Goal: Information Seeking & Learning: Learn about a topic

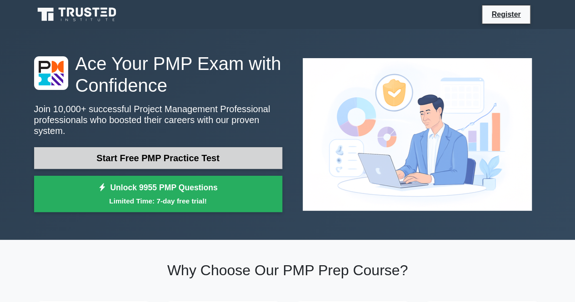
click at [175, 158] on link "Start Free PMP Practice Test" at bounding box center [158, 158] width 248 height 22
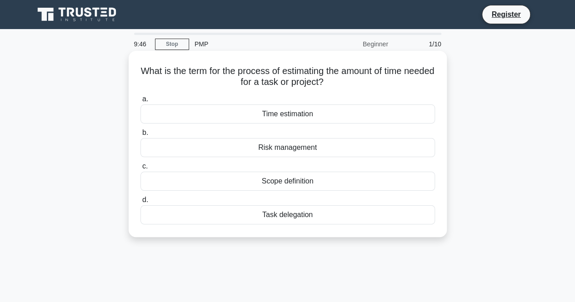
click at [259, 119] on div "Time estimation" at bounding box center [287, 113] width 294 height 19
click at [140, 102] on input "a. Time estimation" at bounding box center [140, 99] width 0 height 6
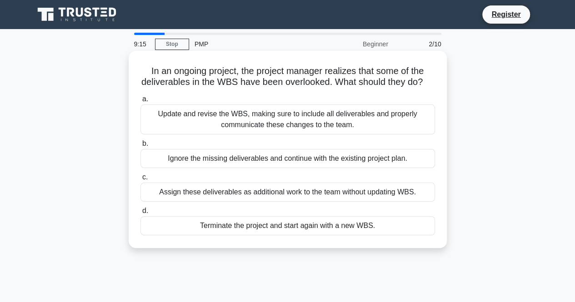
click at [259, 134] on div "Update and revise the WBS, making sure to include all deliverables and properly…" at bounding box center [287, 119] width 294 height 30
click at [140, 102] on input "a. Update and revise the WBS, making sure to include all deliverables and prope…" at bounding box center [140, 99] width 0 height 6
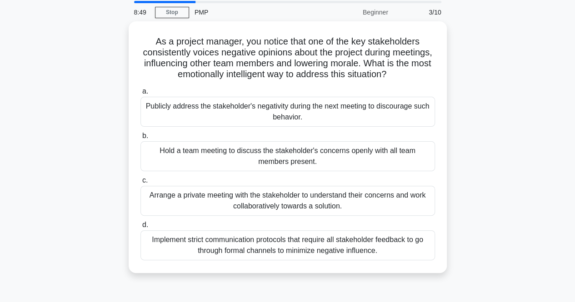
scroll to position [33, 0]
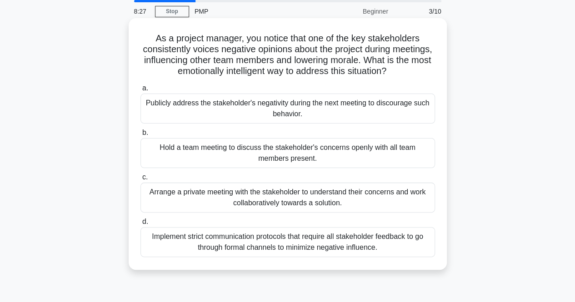
click at [292, 201] on div "Arrange a private meeting with the stakeholder to understand their concerns and…" at bounding box center [287, 198] width 294 height 30
click at [140, 180] on input "c. Arrange a private meeting with the stakeholder to understand their concerns …" at bounding box center [140, 177] width 0 height 6
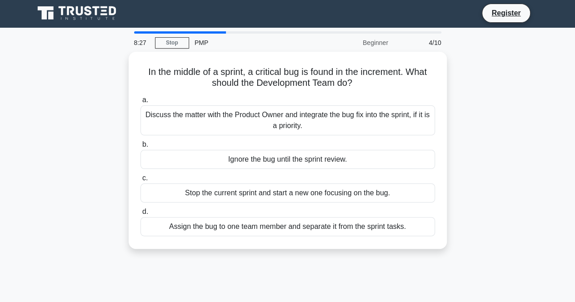
scroll to position [0, 0]
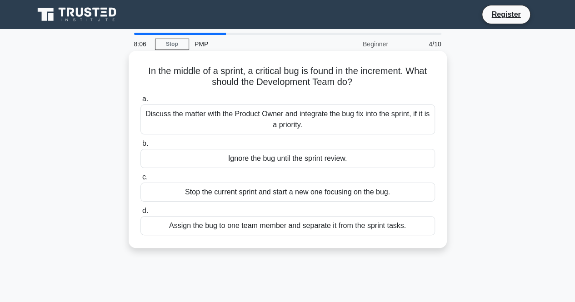
click at [315, 119] on div "Discuss the matter with the Product Owner and integrate the bug fix into the sp…" at bounding box center [287, 119] width 294 height 30
click at [140, 102] on input "a. Discuss the matter with the Product Owner and integrate the bug fix into the…" at bounding box center [140, 99] width 0 height 6
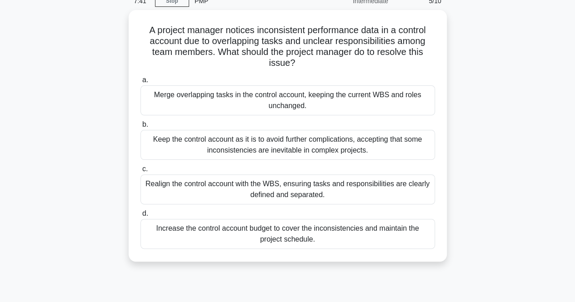
scroll to position [44, 0]
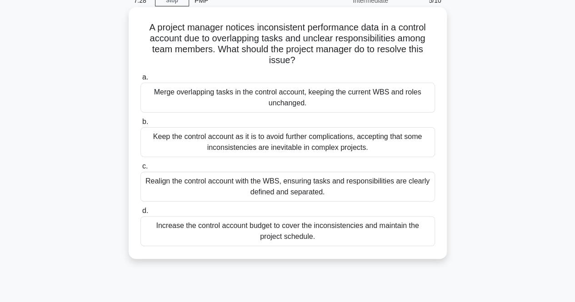
click at [302, 191] on div "Realign the control account with the WBS, ensuring tasks and responsibilities a…" at bounding box center [287, 187] width 294 height 30
click at [140, 169] on input "c. Realign the control account with the WBS, ensuring tasks and responsibilitie…" at bounding box center [140, 167] width 0 height 6
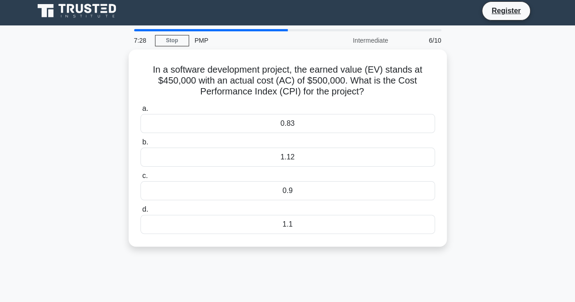
scroll to position [0, 0]
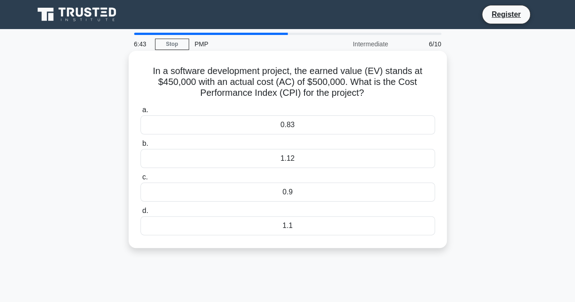
click at [298, 196] on div "0.9" at bounding box center [287, 192] width 294 height 19
click at [140, 180] on input "c. 0.9" at bounding box center [140, 177] width 0 height 6
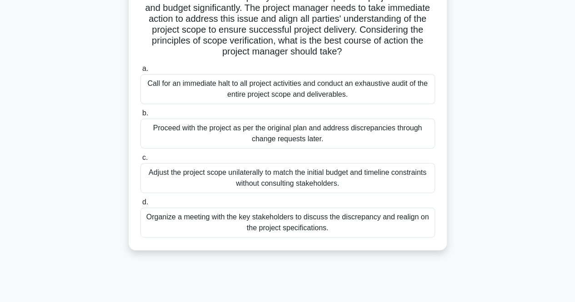
scroll to position [120, 0]
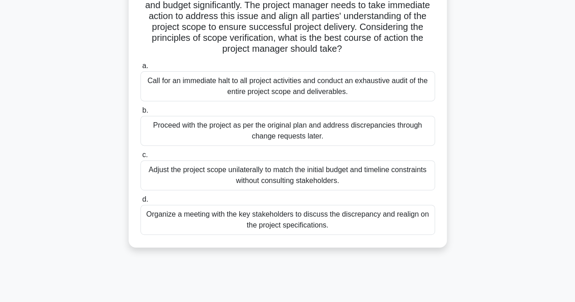
click at [281, 218] on div "Organize a meeting with the key stakeholders to discuss the discrepancy and rea…" at bounding box center [287, 220] width 294 height 30
click at [140, 203] on input "d. Organize a meeting with the key stakeholders to discuss the discrepancy and …" at bounding box center [140, 200] width 0 height 6
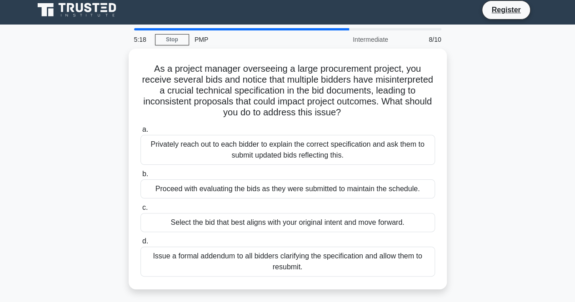
scroll to position [0, 0]
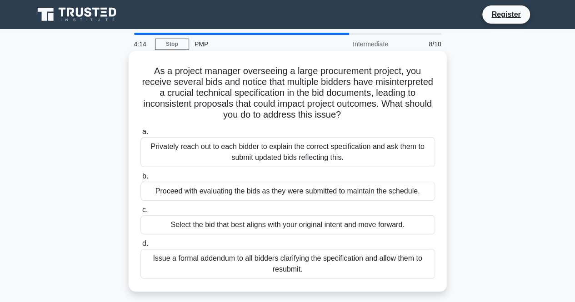
click at [274, 266] on div "Issue a formal addendum to all bidders clarifying the specification and allow t…" at bounding box center [287, 264] width 294 height 30
click at [140, 247] on input "d. Issue a formal addendum to all bidders clarifying the specification and allo…" at bounding box center [140, 244] width 0 height 6
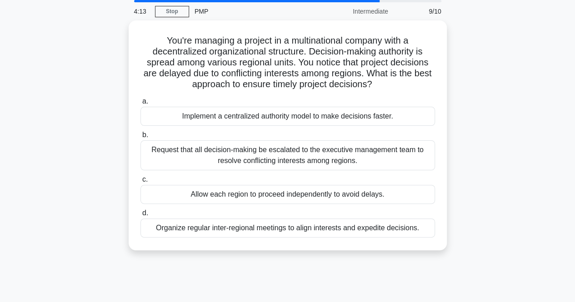
scroll to position [25, 0]
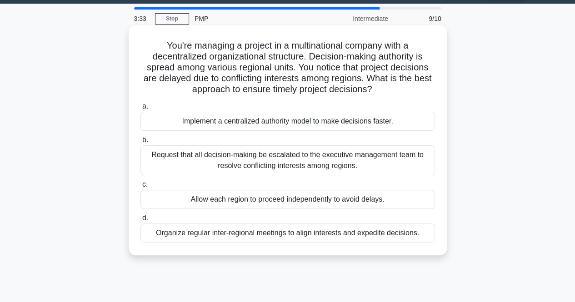
click at [316, 230] on div "Organize regular inter-regional meetings to align interests and expedite decisi…" at bounding box center [287, 233] width 294 height 19
click at [140, 221] on input "d. Organize regular inter-regional meetings to align interests and expedite dec…" at bounding box center [140, 218] width 0 height 6
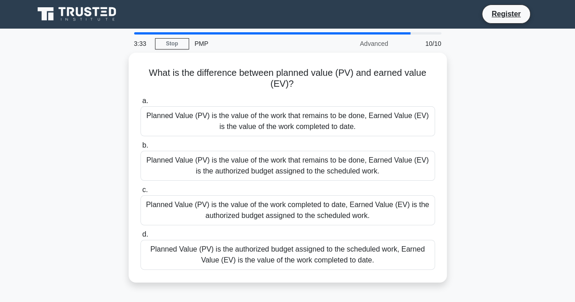
scroll to position [0, 0]
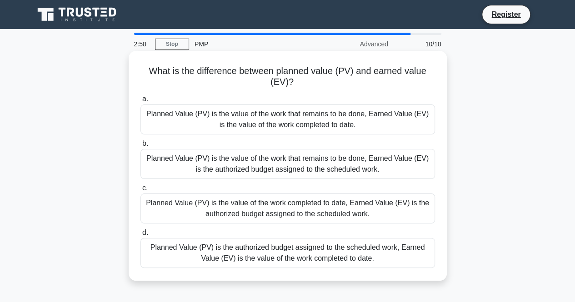
click at [321, 253] on div "Planned Value (PV) is the authorized budget assigned to the scheduled work, Ear…" at bounding box center [287, 253] width 294 height 30
click at [140, 236] on input "d. Planned Value (PV) is the authorized budget assigned to the scheduled work, …" at bounding box center [140, 233] width 0 height 6
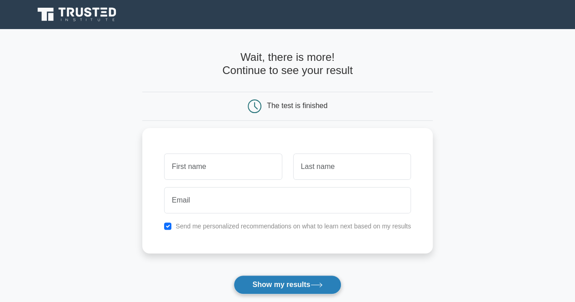
click at [291, 283] on button "Show my results" at bounding box center [287, 284] width 107 height 19
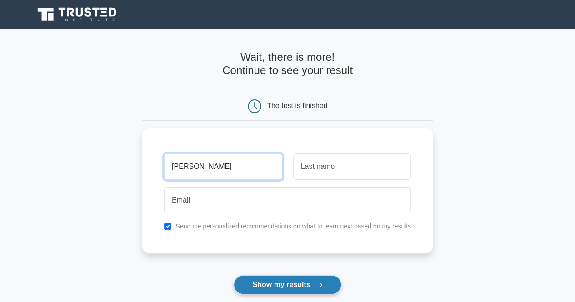
type input "Yurii"
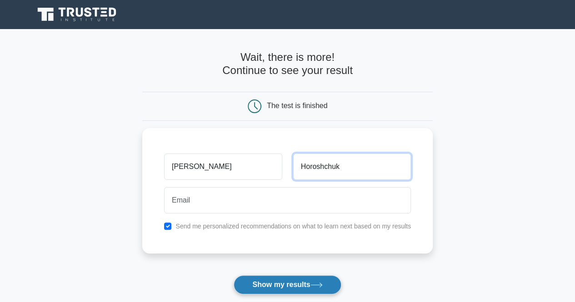
type input "Horoshchuk"
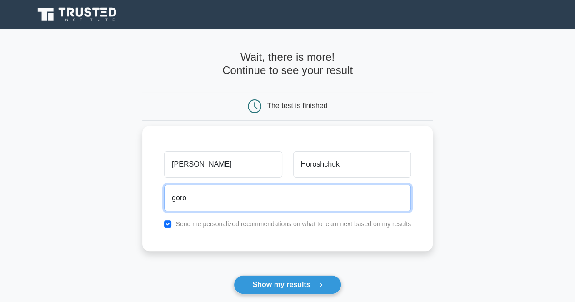
type input "goroshchuk93@gmail.com"
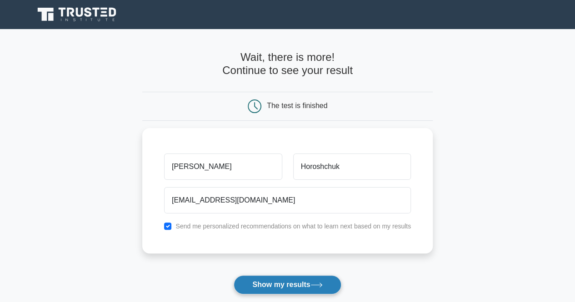
click at [276, 280] on button "Show my results" at bounding box center [287, 284] width 107 height 19
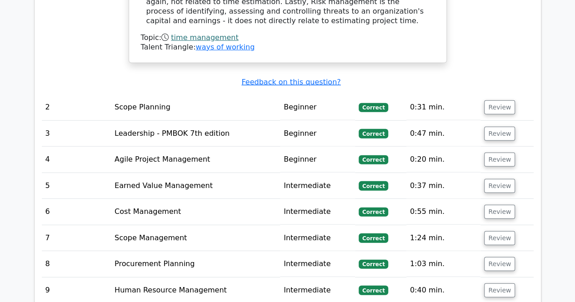
scroll to position [1131, 0]
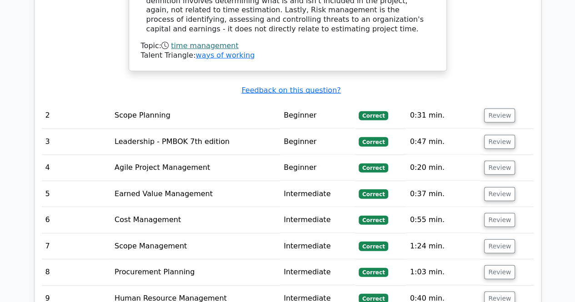
click at [173, 103] on td "Scope Planning" at bounding box center [195, 116] width 169 height 26
click at [497, 109] on button "Review" at bounding box center [499, 116] width 31 height 14
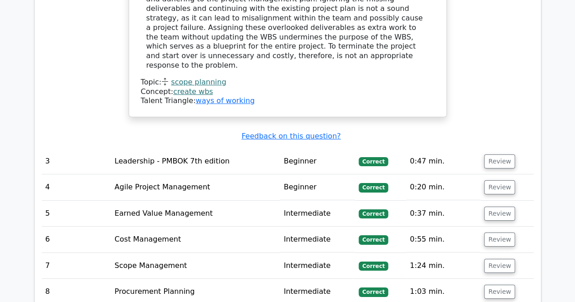
scroll to position [1530, 0]
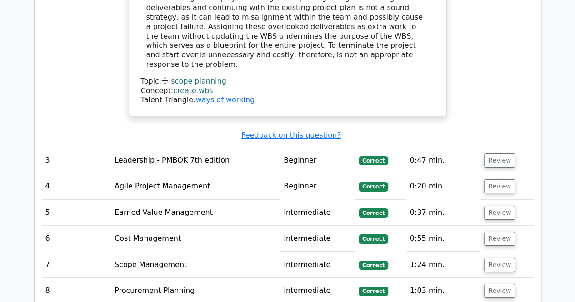
click at [497, 154] on button "Review" at bounding box center [499, 161] width 31 height 14
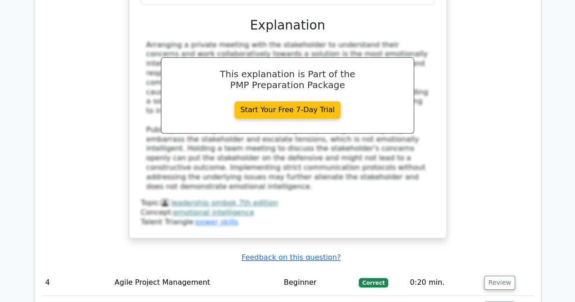
scroll to position [1983, 0]
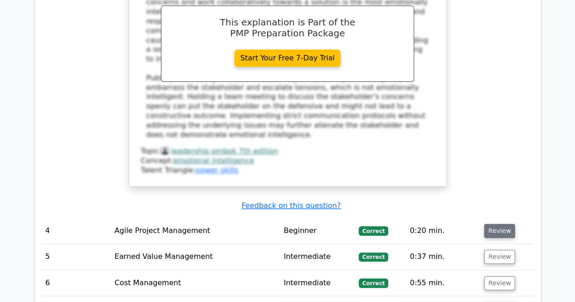
click at [497, 224] on button "Review" at bounding box center [499, 231] width 31 height 14
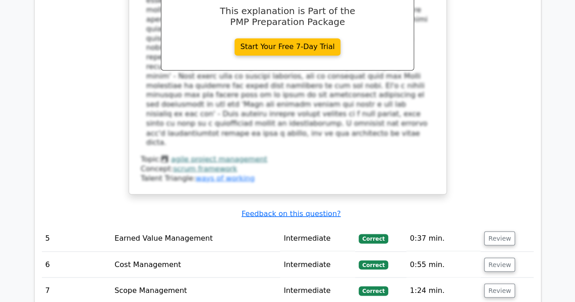
scroll to position [2493, 0]
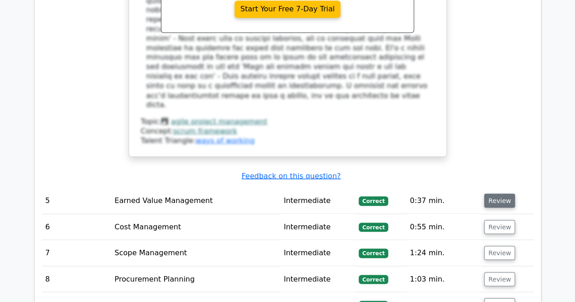
click at [492, 194] on button "Review" at bounding box center [499, 201] width 31 height 14
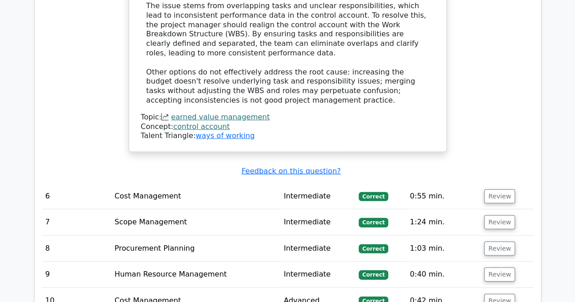
scroll to position [2963, 0]
click at [494, 189] on button "Review" at bounding box center [499, 196] width 31 height 14
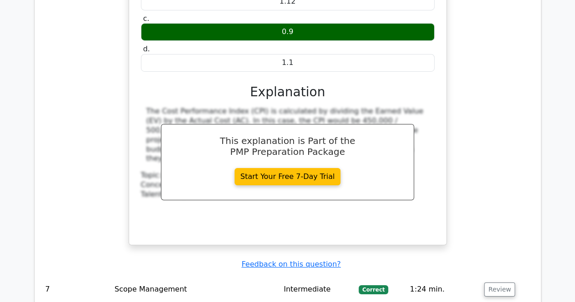
scroll to position [3293, 0]
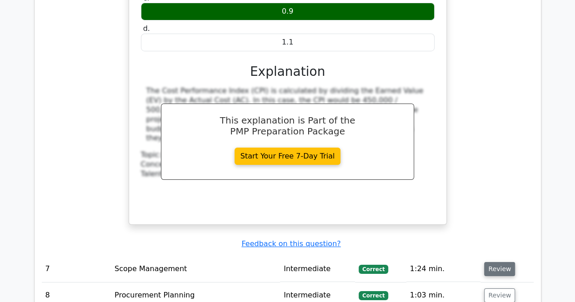
click at [499, 262] on button "Review" at bounding box center [499, 269] width 31 height 14
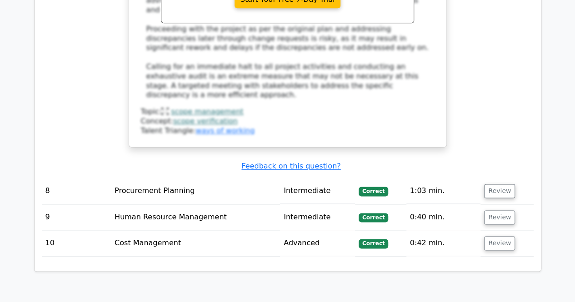
scroll to position [3922, 0]
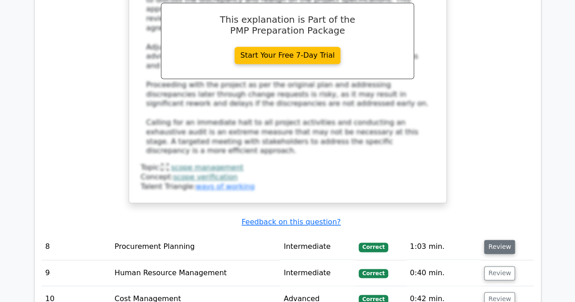
click at [500, 240] on button "Review" at bounding box center [499, 247] width 31 height 14
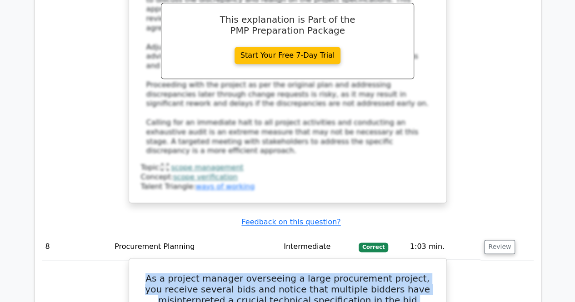
drag, startPoint x: 375, startPoint y: 149, endPoint x: 152, endPoint y: 105, distance: 227.7
click at [152, 273] on h5 "As a project manager overseeing a large procurement project, you receive severa…" at bounding box center [287, 300] width 295 height 55
copy h5 "As a project manager overseeing a large procurement project, you receive severa…"
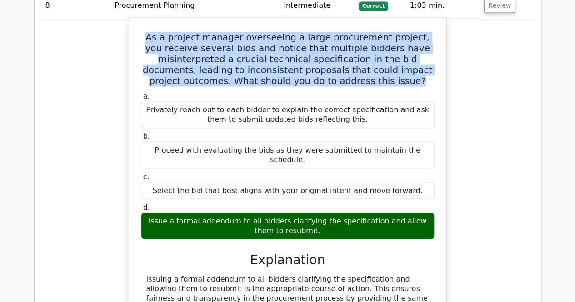
scroll to position [4163, 0]
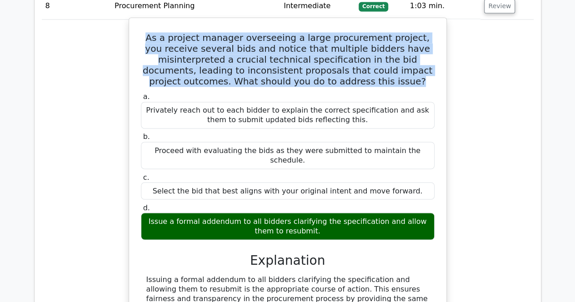
drag, startPoint x: 309, startPoint y: 48, endPoint x: 163, endPoint y: 40, distance: 146.1
click at [163, 213] on div "Issue a formal addendum to all bidders clarifying the specification and allow t…" at bounding box center [287, 226] width 293 height 27
drag, startPoint x: 144, startPoint y: 37, endPoint x: 312, endPoint y: 52, distance: 167.9
click at [312, 213] on div "Issue a formal addendum to all bidders clarifying the specification and allow t…" at bounding box center [287, 226] width 293 height 27
copy div "Issue a formal addendum to all bidders clarifying the specification and allow t…"
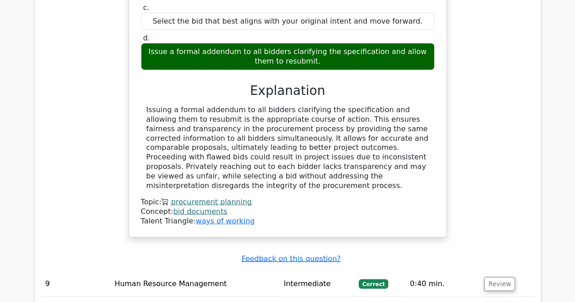
scroll to position [4338, 0]
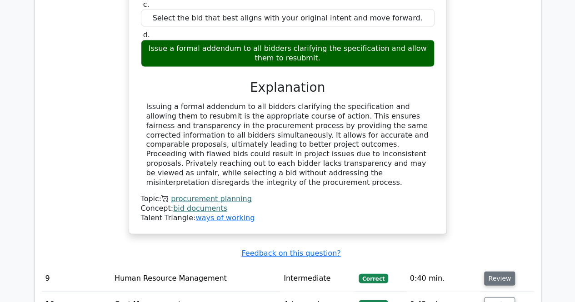
click at [495, 272] on button "Review" at bounding box center [499, 279] width 31 height 14
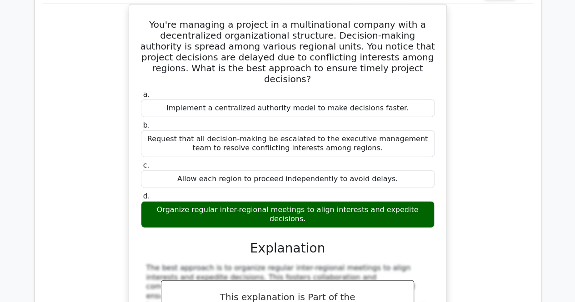
scroll to position [4831, 0]
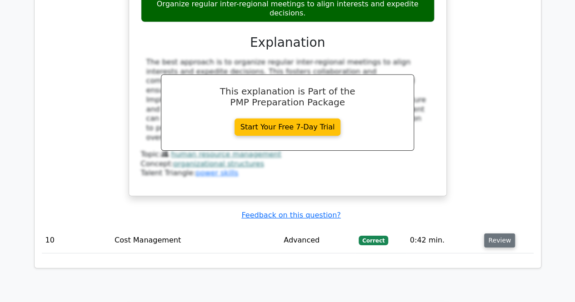
click at [496, 234] on button "Review" at bounding box center [499, 241] width 31 height 14
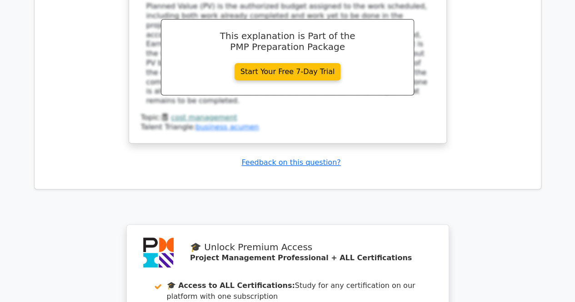
scroll to position [5459, 0]
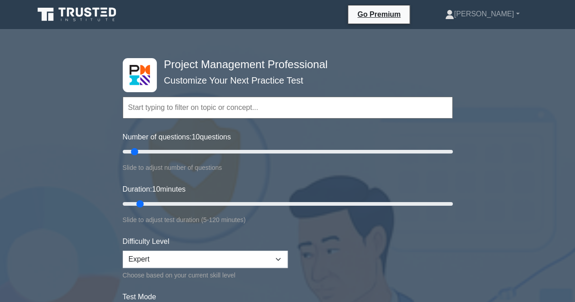
click at [237, 110] on input "text" at bounding box center [288, 108] width 330 height 22
drag, startPoint x: 137, startPoint y: 153, endPoint x: 153, endPoint y: 174, distance: 26.3
type input "20"
click at [153, 157] on input "Number of questions: 20 questions" at bounding box center [288, 151] width 330 height 11
type input "15"
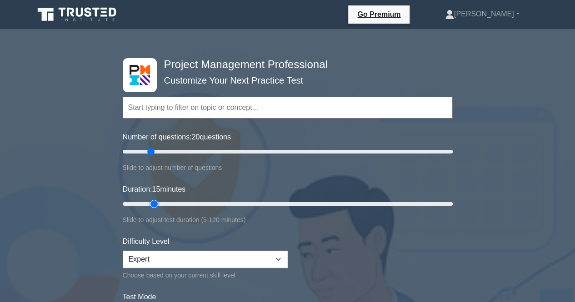
click at [155, 202] on input "Duration: 15 minutes" at bounding box center [288, 204] width 330 height 11
click at [161, 202] on input "Duration: 15 minutes" at bounding box center [288, 204] width 330 height 11
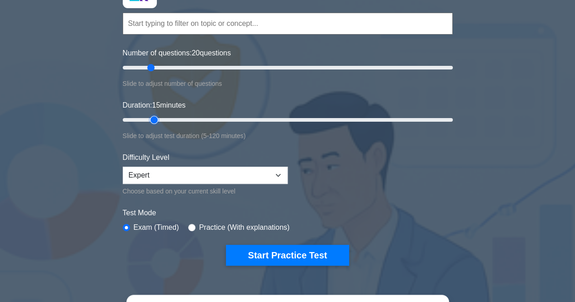
scroll to position [85, 0]
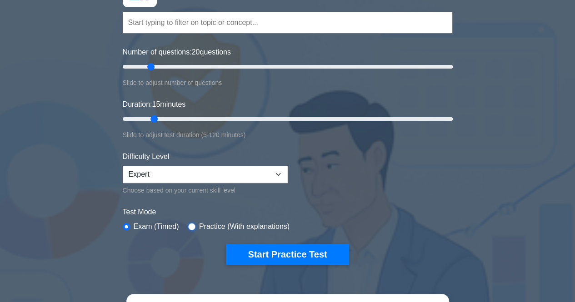
click at [188, 223] on input "radio" at bounding box center [191, 226] width 7 height 7
radio input "true"
click at [121, 225] on div "Project Management Professional Customize Your Next Practice Test Topics Scope …" at bounding box center [287, 118] width 341 height 335
click at [127, 225] on input "radio" at bounding box center [126, 226] width 7 height 7
radio input "true"
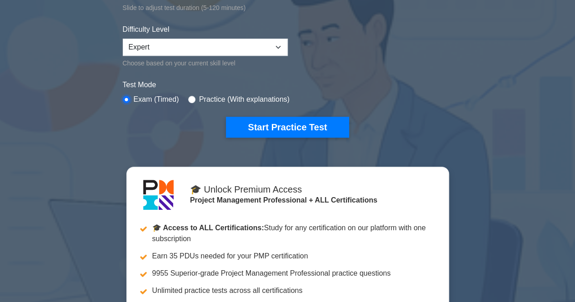
scroll to position [213, 0]
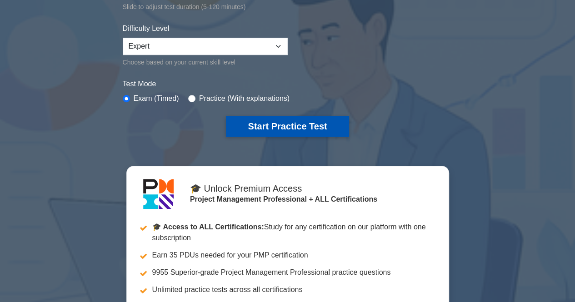
click at [310, 116] on button "Start Practice Test" at bounding box center [287, 126] width 123 height 21
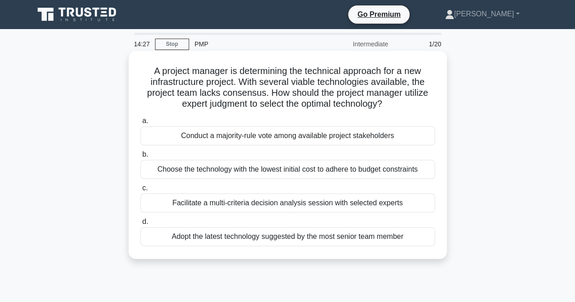
click at [321, 200] on div "Facilitate a multi-criteria decision analysis session with selected experts" at bounding box center [287, 203] width 294 height 19
click at [140, 191] on input "c. Facilitate a multi-criteria decision analysis session with selected experts" at bounding box center [140, 188] width 0 height 6
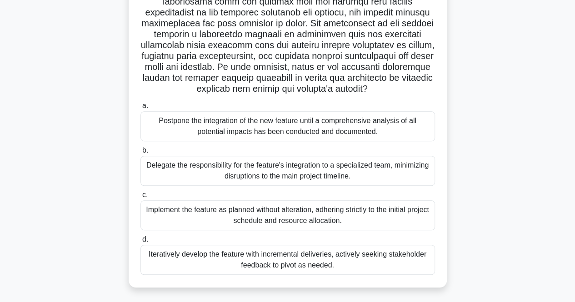
scroll to position [202, 0]
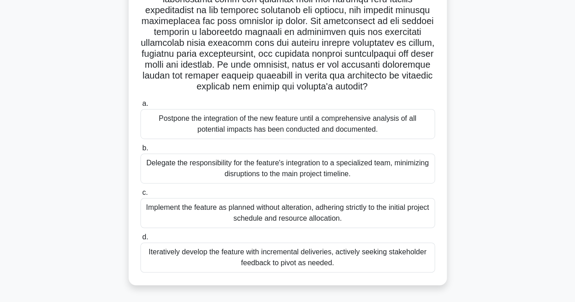
click at [284, 257] on div "Iteratively develop the feature with incremental deliveries, actively seeking s…" at bounding box center [287, 258] width 294 height 30
click at [140, 240] on input "d. Iteratively develop the feature with incremental deliveries, actively seekin…" at bounding box center [140, 237] width 0 height 6
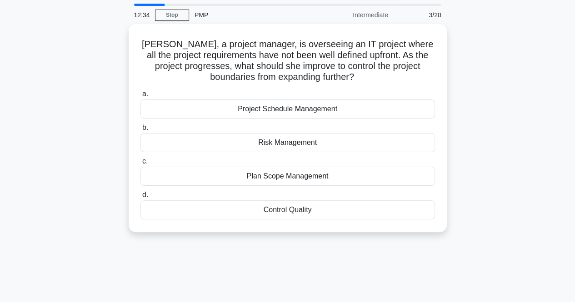
scroll to position [0, 0]
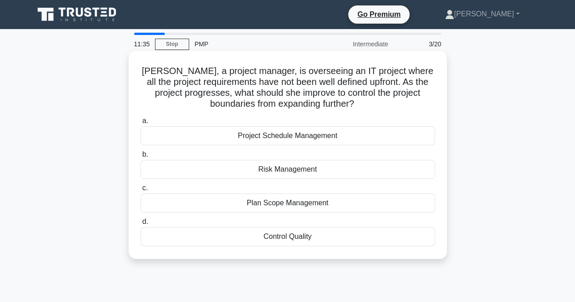
click at [300, 240] on div "Control Quality" at bounding box center [287, 236] width 294 height 19
click at [140, 225] on input "d. Control Quality" at bounding box center [140, 222] width 0 height 6
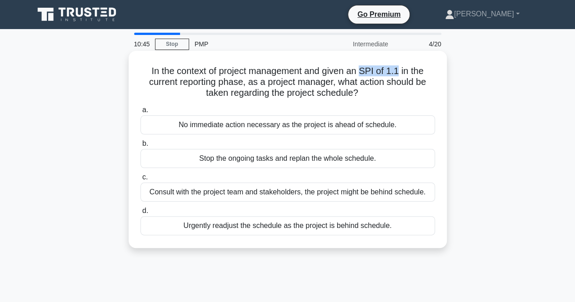
drag, startPoint x: 363, startPoint y: 71, endPoint x: 398, endPoint y: 66, distance: 36.2
click at [398, 66] on h5 "In the context of project management and given an SPI of 1.1 in the current rep…" at bounding box center [287, 82] width 296 height 34
copy h5 "SPI of 1.1"
click at [268, 130] on div "No immediate action necessary as the project is ahead of schedule." at bounding box center [287, 124] width 294 height 19
click at [140, 113] on input "a. No immediate action necessary as the project is ahead of schedule." at bounding box center [140, 110] width 0 height 6
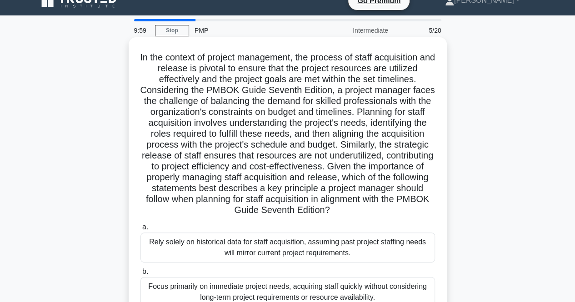
scroll to position [14, 0]
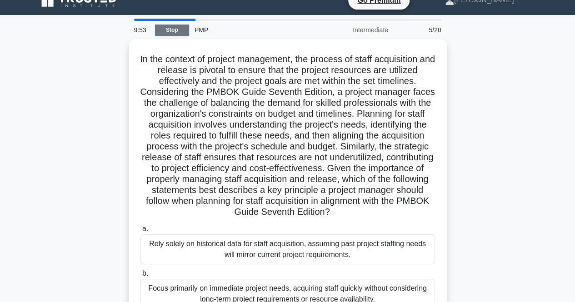
click at [169, 32] on link "Stop" at bounding box center [172, 30] width 34 height 11
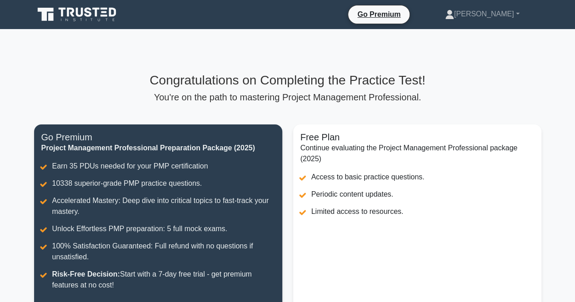
click at [308, 100] on p "You're on the path to mastering Project Management Professional." at bounding box center [287, 97] width 507 height 11
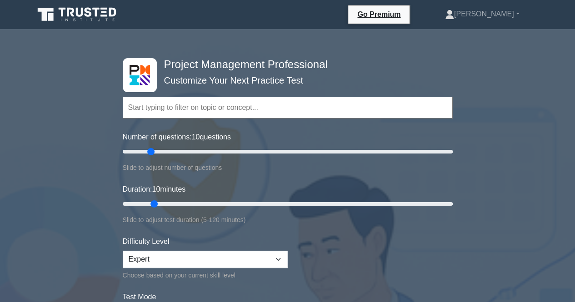
scroll to position [83, 0]
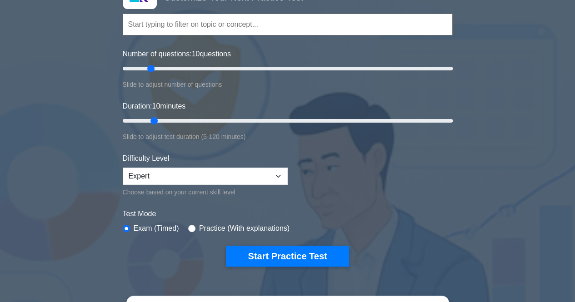
click at [194, 225] on div "Practice (With explanations)" at bounding box center [238, 228] width 101 height 11
click at [188, 229] on input "radio" at bounding box center [191, 228] width 7 height 7
radio input "true"
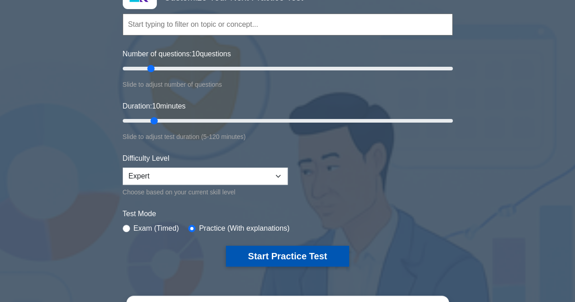
click at [272, 255] on button "Start Practice Test" at bounding box center [287, 256] width 123 height 21
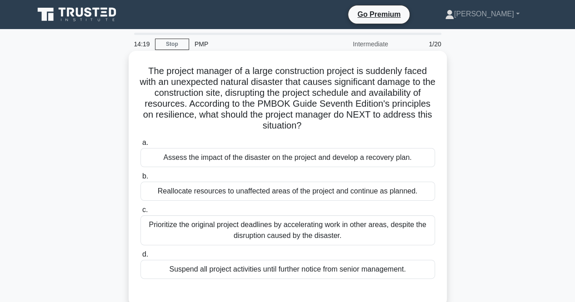
click at [288, 158] on div "Assess the impact of the disaster on the project and develop a recovery plan." at bounding box center [287, 157] width 294 height 19
click at [140, 146] on input "a. Assess the impact of the disaster on the project and develop a recovery plan." at bounding box center [140, 143] width 0 height 6
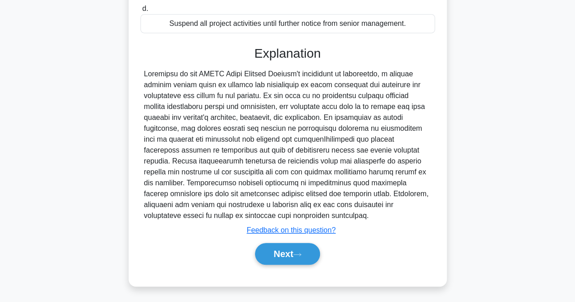
scroll to position [245, 0]
click at [280, 249] on button "Next" at bounding box center [287, 255] width 65 height 22
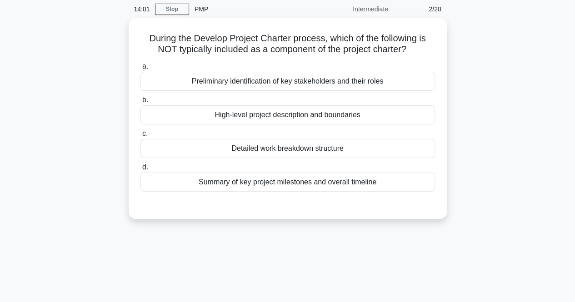
scroll to position [0, 0]
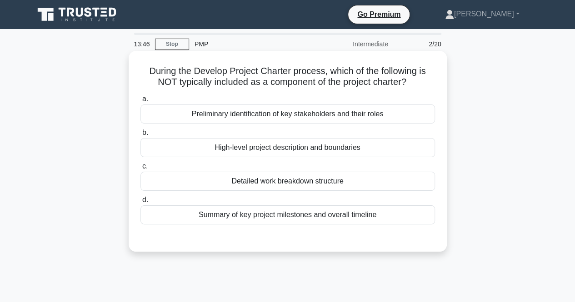
click at [338, 177] on div "Detailed work breakdown structure" at bounding box center [287, 181] width 294 height 19
click at [140, 169] on input "c. Detailed work breakdown structure" at bounding box center [140, 167] width 0 height 6
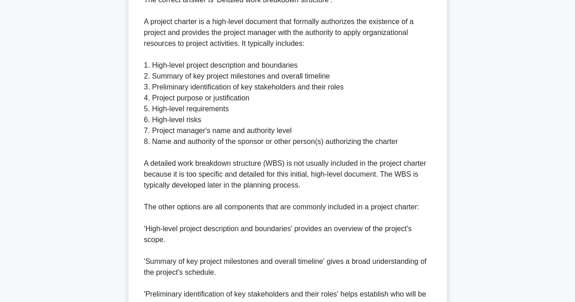
scroll to position [398, 0]
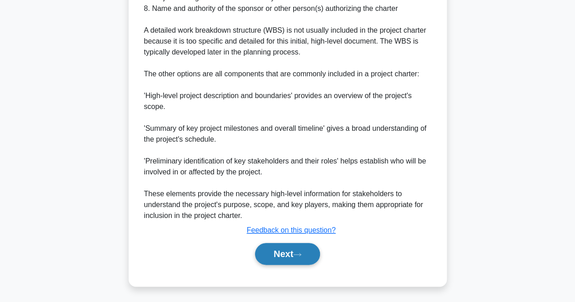
click at [301, 257] on button "Next" at bounding box center [287, 254] width 65 height 22
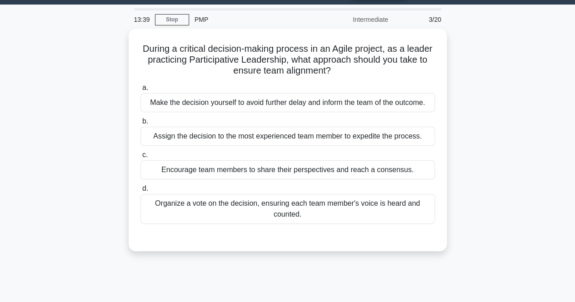
scroll to position [0, 0]
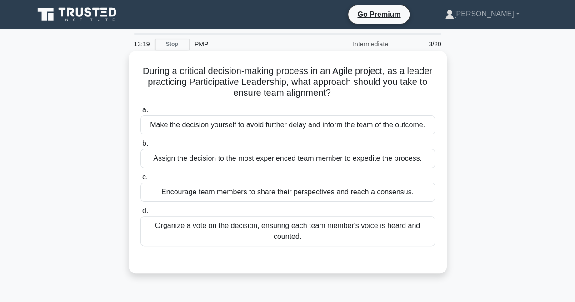
click at [292, 195] on div "Encourage team members to share their perspectives and reach a consensus." at bounding box center [287, 192] width 294 height 19
click at [140, 180] on input "c. Encourage team members to share their perspectives and reach a consensus." at bounding box center [140, 177] width 0 height 6
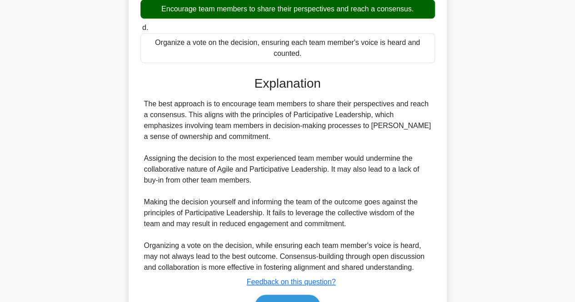
scroll to position [78, 0]
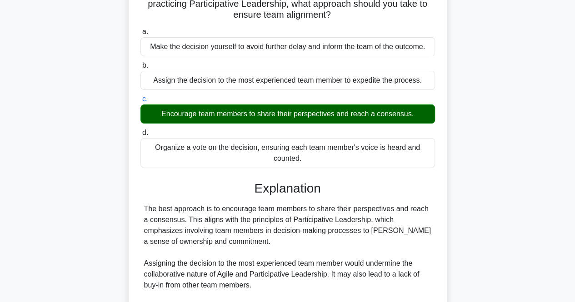
click at [225, 146] on div "Organize a vote on the decision, ensuring each team member's voice is heard and…" at bounding box center [287, 153] width 294 height 30
click at [140, 136] on input "d. Organize a vote on the decision, ensuring each team member's voice is heard …" at bounding box center [140, 133] width 0 height 6
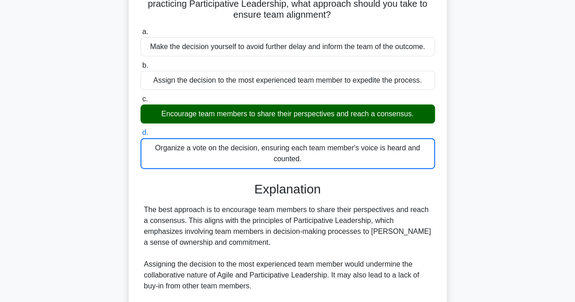
scroll to position [236, 0]
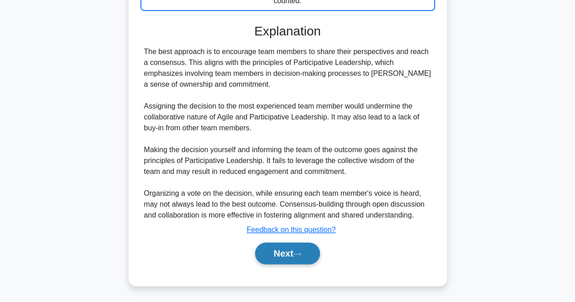
click at [288, 263] on button "Next" at bounding box center [287, 254] width 65 height 22
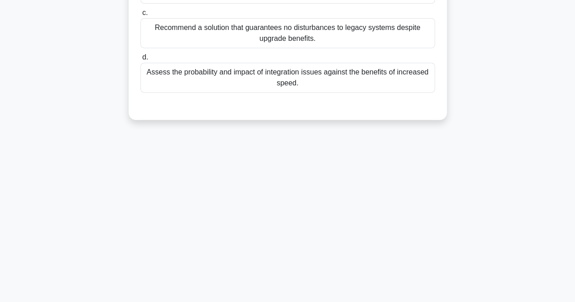
scroll to position [59, 0]
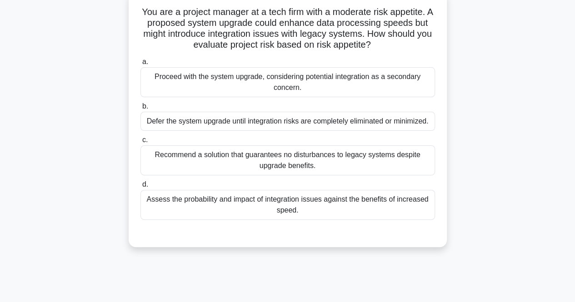
click at [268, 160] on div "Recommend a solution that guarantees no disturbances to legacy systems despite …" at bounding box center [287, 160] width 294 height 30
click at [140, 143] on input "c. Recommend a solution that guarantees no disturbances to legacy systems despi…" at bounding box center [140, 140] width 0 height 6
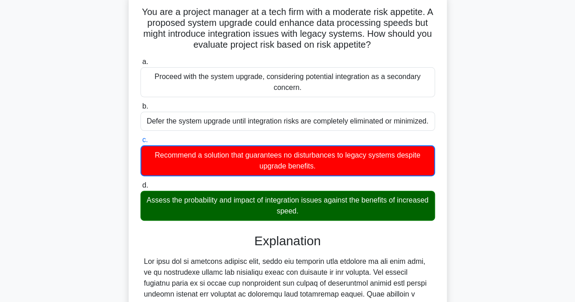
scroll to position [280, 0]
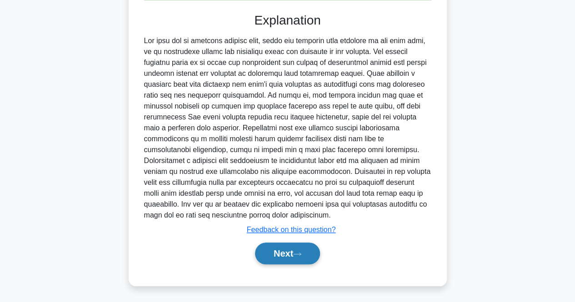
click at [294, 244] on button "Next" at bounding box center [287, 254] width 65 height 22
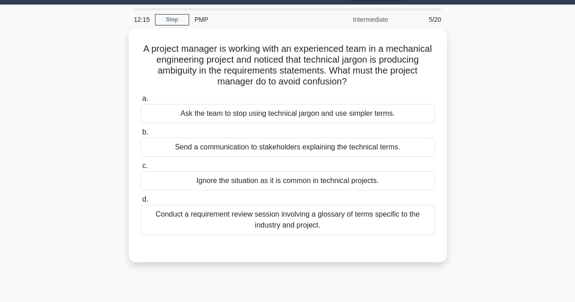
scroll to position [24, 0]
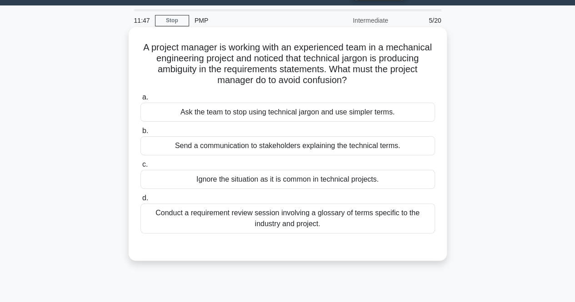
click at [283, 225] on div "Conduct a requirement review session involving a glossary of terms specific to …" at bounding box center [287, 219] width 294 height 30
click at [140, 201] on input "d. Conduct a requirement review session involving a glossary of terms specific …" at bounding box center [140, 198] width 0 height 6
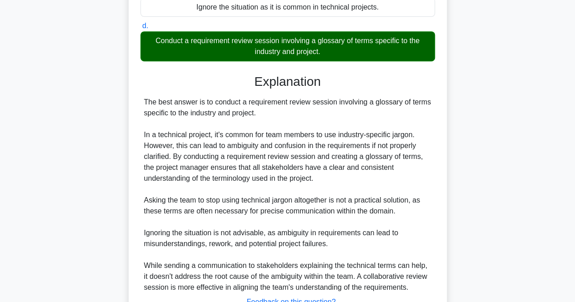
scroll to position [268, 0]
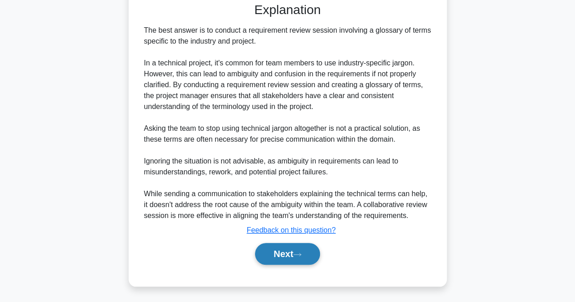
click at [284, 250] on button "Next" at bounding box center [287, 254] width 65 height 22
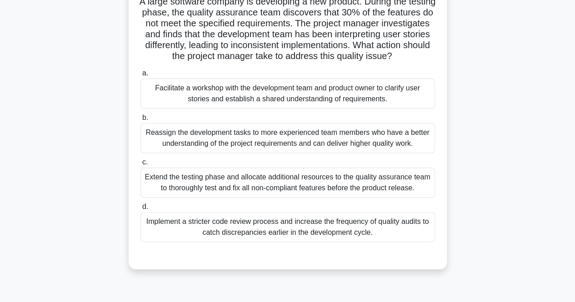
scroll to position [71, 0]
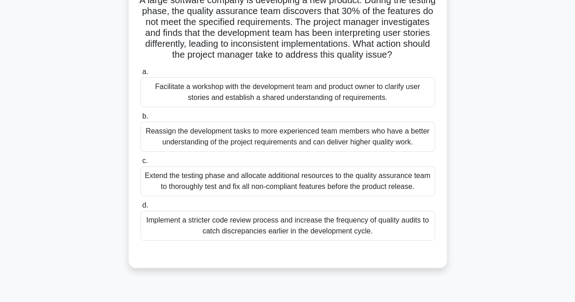
click at [351, 96] on div "Facilitate a workshop with the development team and product owner to clarify us…" at bounding box center [287, 92] width 294 height 30
click at [140, 75] on input "a. Facilitate a workshop with the development team and product owner to clarify…" at bounding box center [140, 72] width 0 height 6
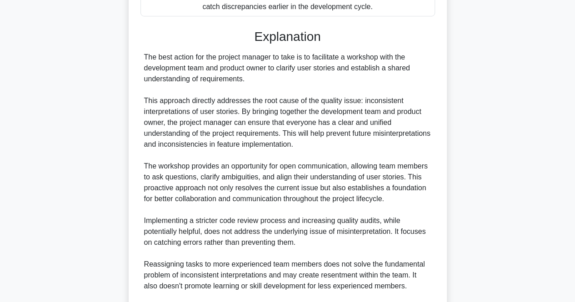
scroll to position [453, 0]
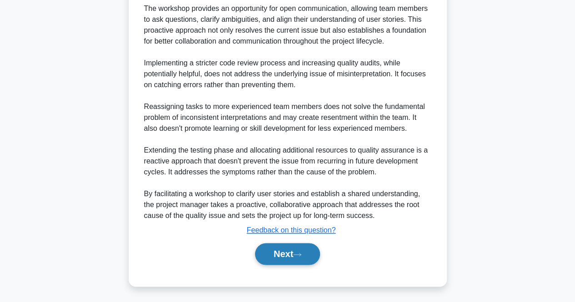
click at [303, 250] on button "Next" at bounding box center [287, 254] width 65 height 22
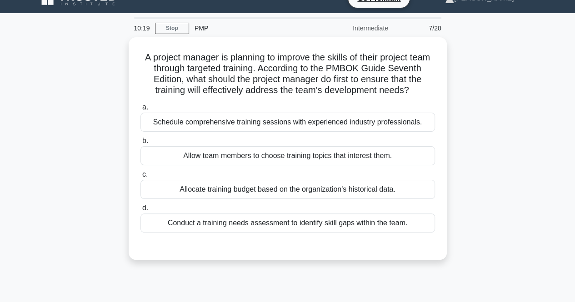
scroll to position [0, 0]
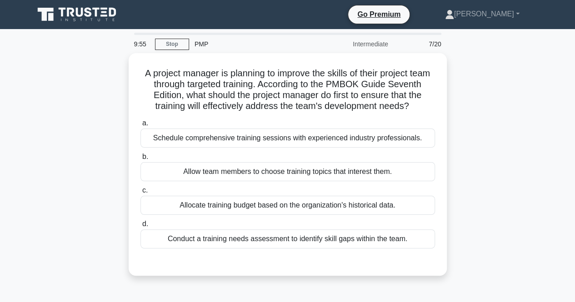
click at [303, 249] on div "Conduct a training needs assessment to identify skill gaps within the team." at bounding box center [287, 238] width 294 height 19
click at [140, 227] on input "d. Conduct a training needs assessment to identify skill gaps within the team." at bounding box center [140, 224] width 0 height 6
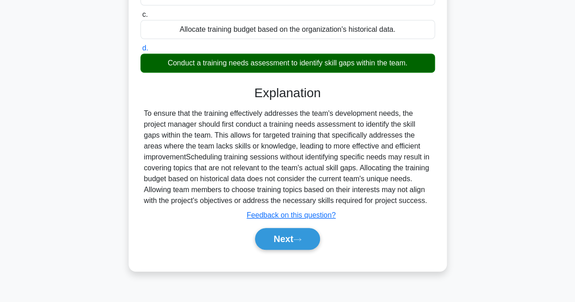
scroll to position [189, 0]
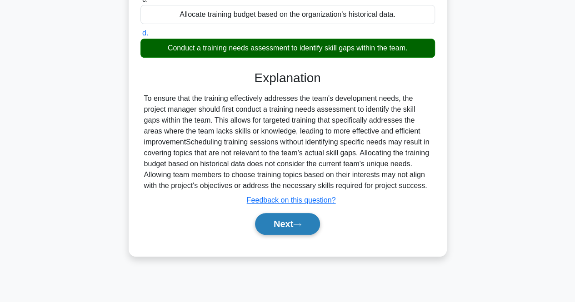
click at [303, 235] on button "Next" at bounding box center [287, 224] width 65 height 22
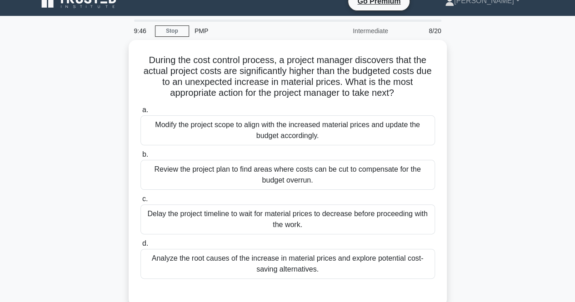
scroll to position [0, 0]
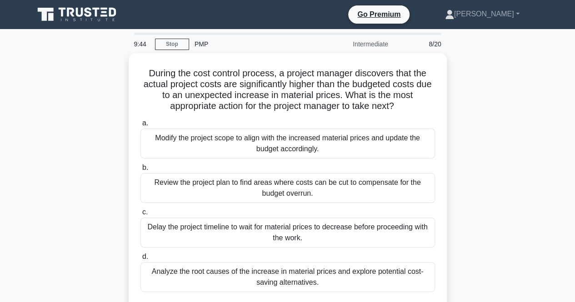
click at [303, 251] on label "d. Analyze the root causes of the increase in material prices and explore poten…" at bounding box center [287, 271] width 294 height 41
click at [140, 254] on input "d. Analyze the root causes of the increase in material prices and explore poten…" at bounding box center [140, 257] width 0 height 6
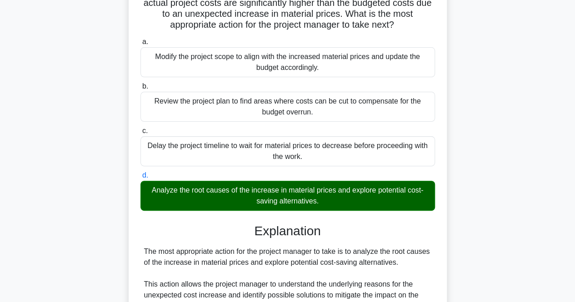
scroll to position [87, 0]
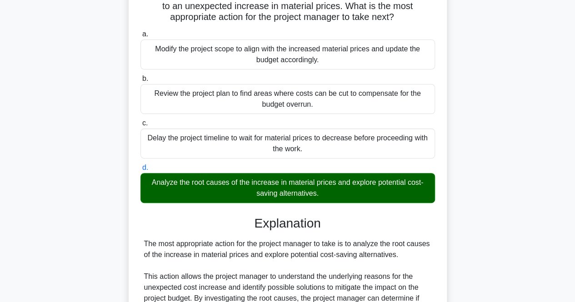
click at [327, 195] on div "Analyze the root causes of the increase in material prices and explore potentia…" at bounding box center [287, 188] width 294 height 30
click at [140, 171] on input "d. Analyze the root causes of the increase in material prices and explore poten…" at bounding box center [140, 168] width 0 height 6
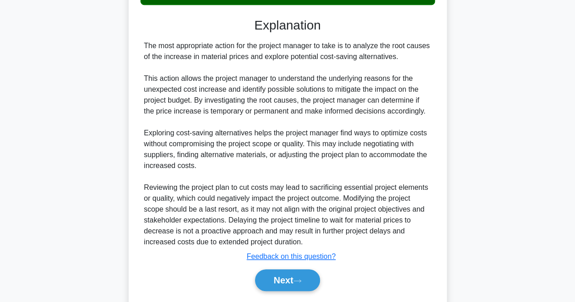
scroll to position [290, 0]
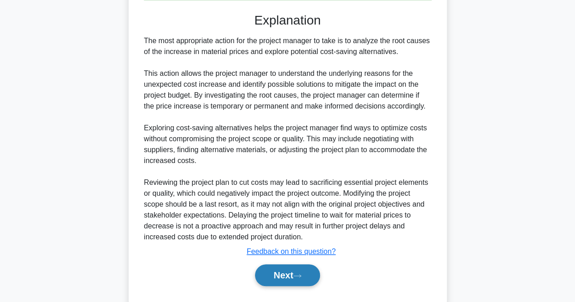
click at [289, 274] on button "Next" at bounding box center [287, 275] width 65 height 22
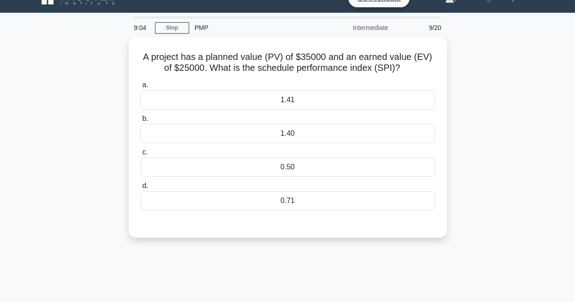
scroll to position [0, 0]
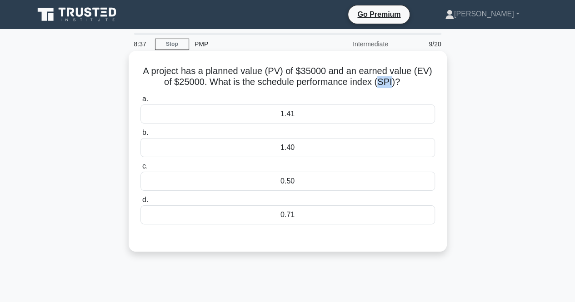
drag, startPoint x: 379, startPoint y: 82, endPoint x: 393, endPoint y: 80, distance: 13.8
click at [393, 80] on h5 "A project has a planned value (PV) of $35000 and an earned value (EV) of $25000…" at bounding box center [287, 76] width 296 height 23
copy h5 "SPI"
click at [235, 221] on div "0.71" at bounding box center [287, 214] width 294 height 19
click at [140, 203] on input "d. 0.71" at bounding box center [140, 200] width 0 height 6
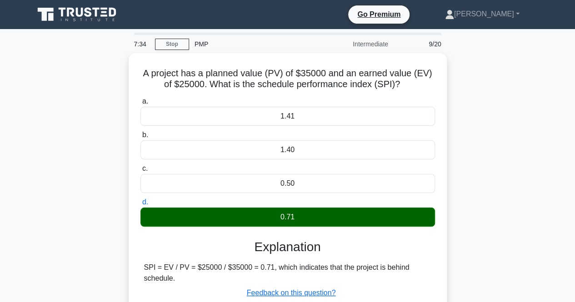
click at [467, 171] on div "A project has a planned value (PV) of $35000 and an earned value (EV) of $25000…" at bounding box center [288, 206] width 518 height 307
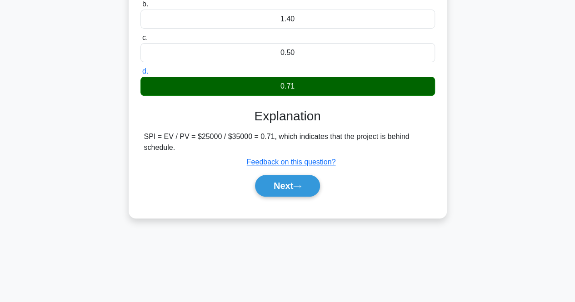
scroll to position [131, 0]
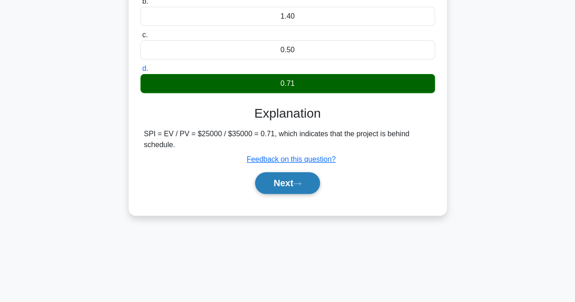
click at [298, 182] on icon at bounding box center [297, 183] width 8 height 5
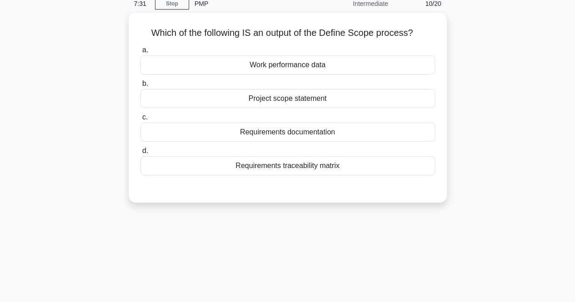
scroll to position [30, 0]
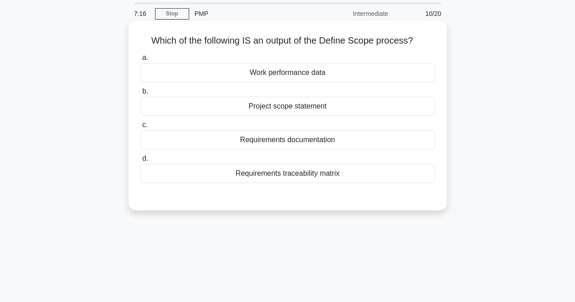
click at [269, 104] on div "Project scope statement" at bounding box center [287, 106] width 294 height 19
click at [140, 94] on input "b. Project scope statement" at bounding box center [140, 92] width 0 height 6
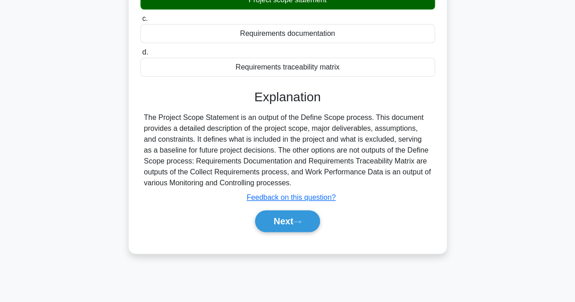
scroll to position [189, 0]
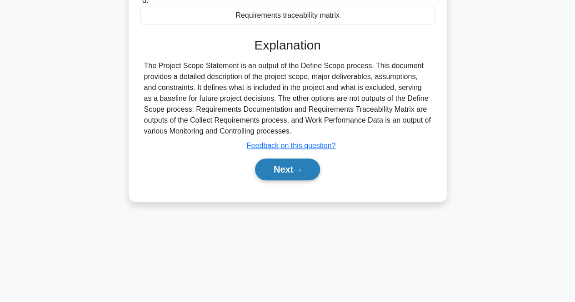
click at [307, 177] on button "Next" at bounding box center [287, 170] width 65 height 22
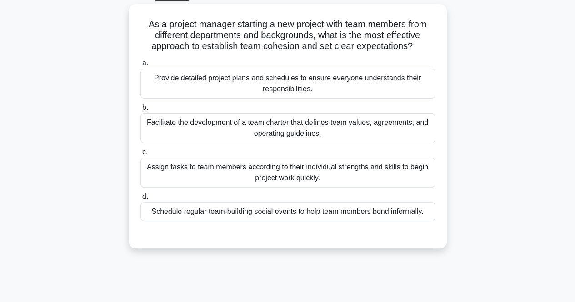
scroll to position [45, 0]
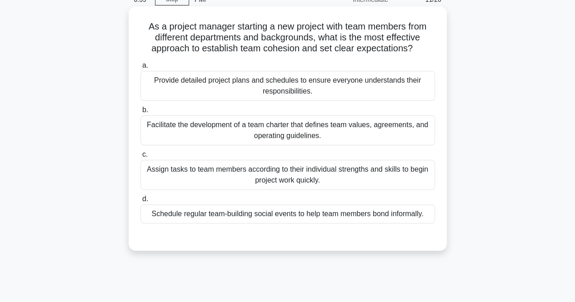
click at [341, 77] on div "Provide detailed project plans and schedules to ensure everyone understands the…" at bounding box center [287, 86] width 294 height 30
click at [140, 69] on input "a. Provide detailed project plans and schedules to ensure everyone understands …" at bounding box center [140, 66] width 0 height 6
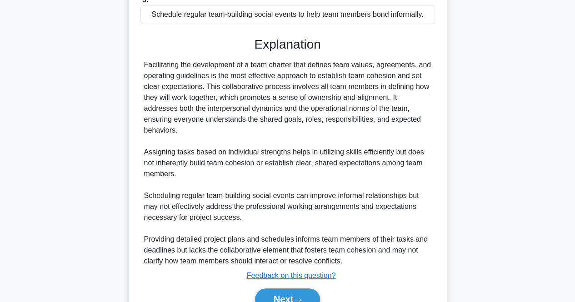
scroll to position [291, 0]
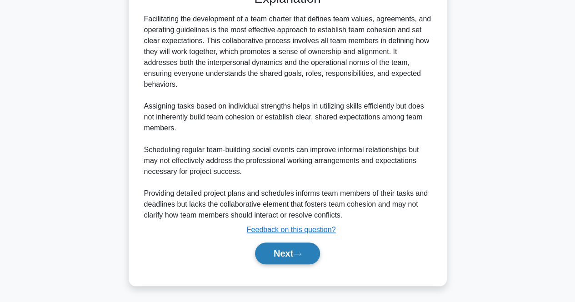
click at [309, 245] on button "Next" at bounding box center [287, 254] width 65 height 22
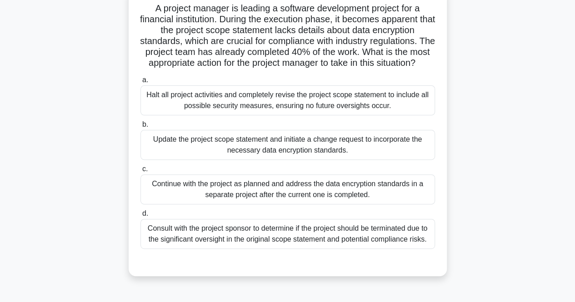
scroll to position [65, 0]
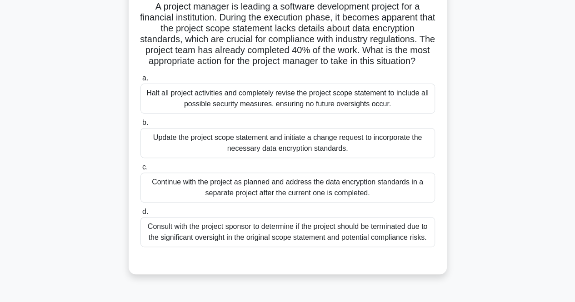
click at [251, 247] on div "Consult with the project sponsor to determine if the project should be terminat…" at bounding box center [287, 232] width 294 height 30
click at [140, 215] on input "d. Consult with the project sponsor to determine if the project should be termi…" at bounding box center [140, 212] width 0 height 6
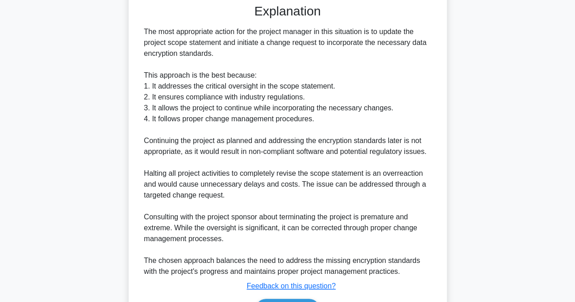
scroll to position [400, 0]
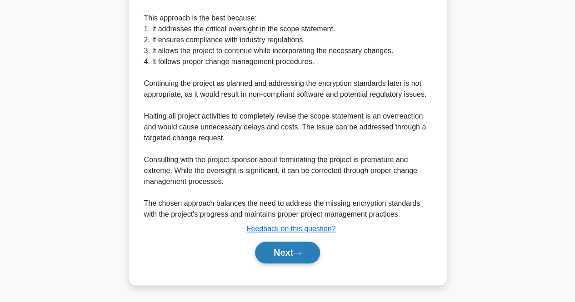
click at [290, 252] on button "Next" at bounding box center [287, 253] width 65 height 22
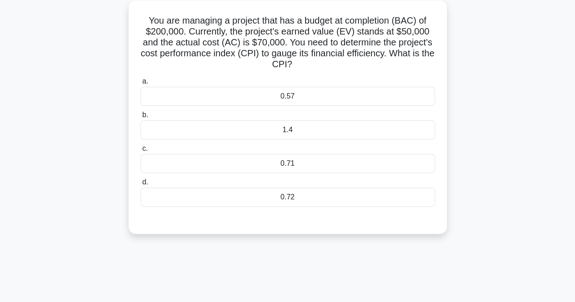
scroll to position [53, 0]
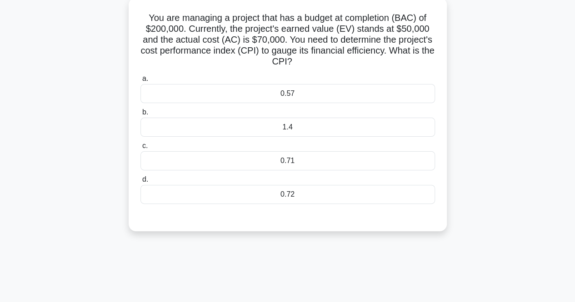
click at [290, 198] on div "0.72" at bounding box center [287, 194] width 294 height 19
click at [140, 183] on input "d. 0.72" at bounding box center [140, 180] width 0 height 6
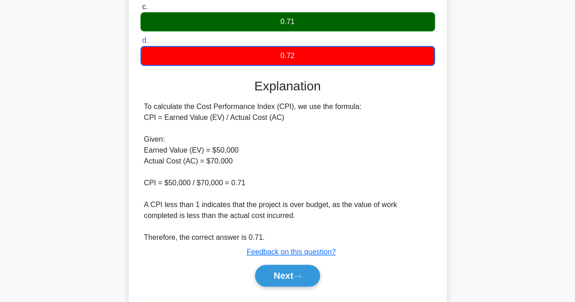
scroll to position [193, 0]
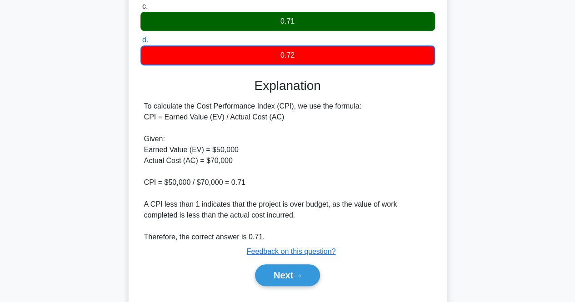
click at [321, 188] on div "To calculate the Cost Performance Index (CPI), we use the formula: CPI = Earned…" at bounding box center [287, 172] width 287 height 142
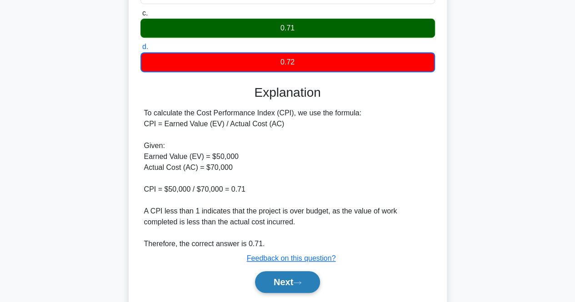
click at [295, 276] on button "Next" at bounding box center [287, 282] width 65 height 22
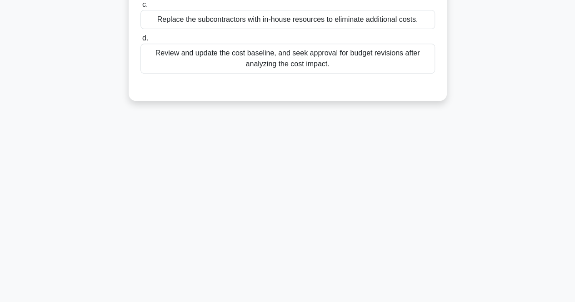
scroll to position [0, 0]
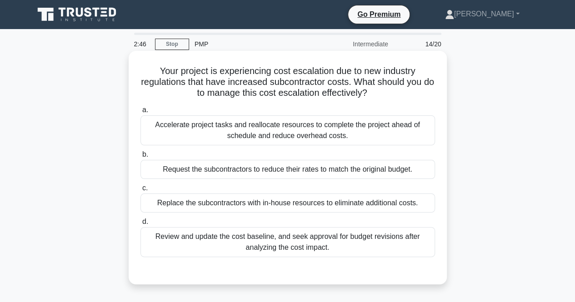
click at [325, 237] on div "Review and update the cost baseline, and seek approval for budget revisions aft…" at bounding box center [287, 242] width 294 height 30
click at [140, 225] on input "d. Review and update the cost baseline, and seek approval for budget revisions …" at bounding box center [140, 222] width 0 height 6
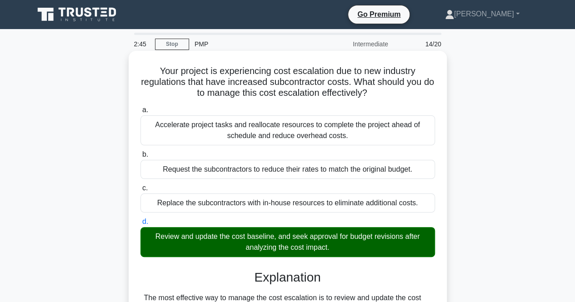
scroll to position [189, 0]
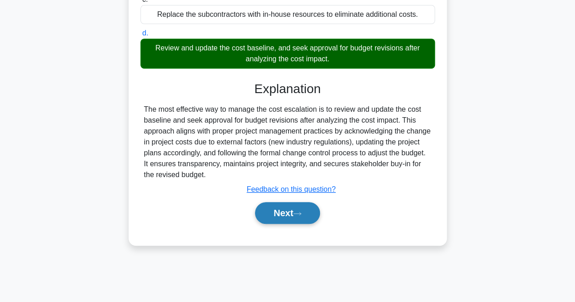
click at [293, 222] on button "Next" at bounding box center [287, 213] width 65 height 22
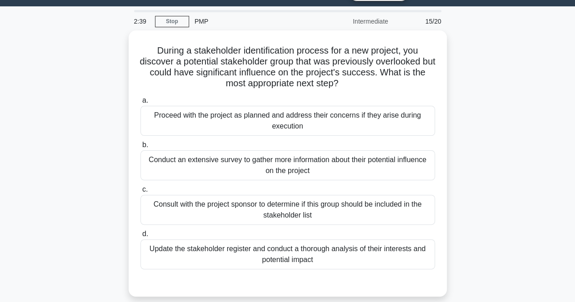
scroll to position [22, 0]
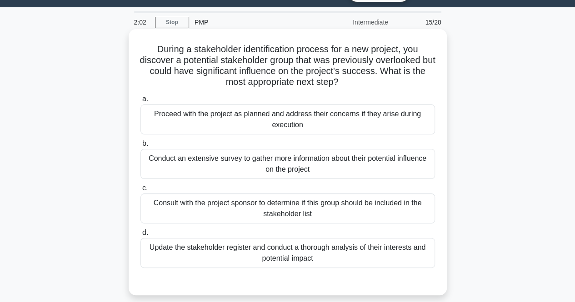
click at [308, 255] on div "Update the stakeholder register and conduct a thorough analysis of their intere…" at bounding box center [287, 253] width 294 height 30
click at [140, 236] on input "d. Update the stakeholder register and conduct a thorough analysis of their int…" at bounding box center [140, 233] width 0 height 6
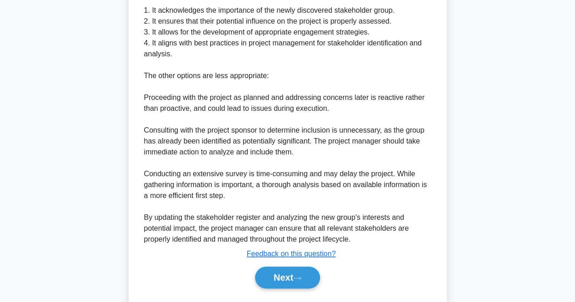
scroll to position [367, 0]
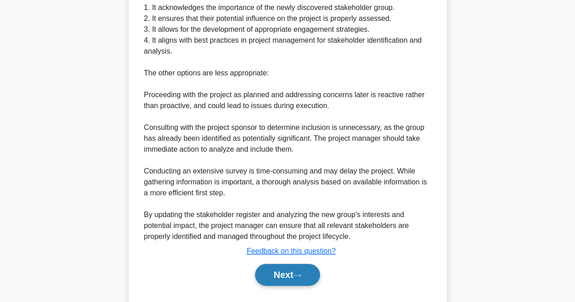
click at [293, 270] on button "Next" at bounding box center [287, 275] width 65 height 22
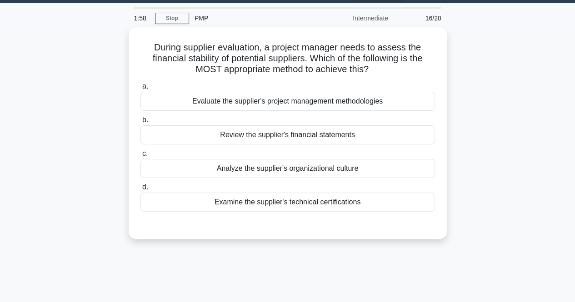
scroll to position [0, 0]
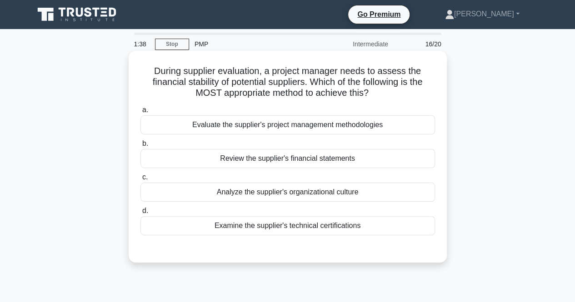
click at [365, 156] on div "Review the supplier's financial statements" at bounding box center [287, 158] width 294 height 19
click at [140, 147] on input "b. Review the supplier's financial statements" at bounding box center [140, 144] width 0 height 6
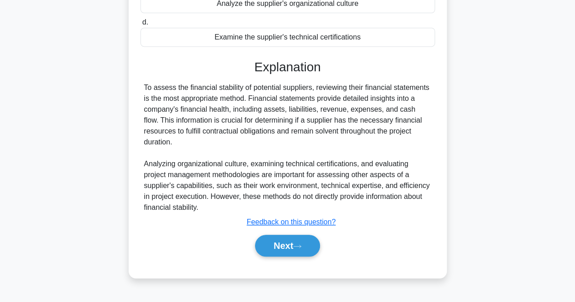
scroll to position [188, 0]
click at [305, 241] on button "Next" at bounding box center [287, 246] width 65 height 22
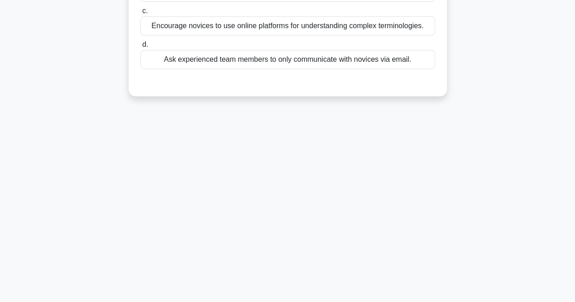
scroll to position [0, 0]
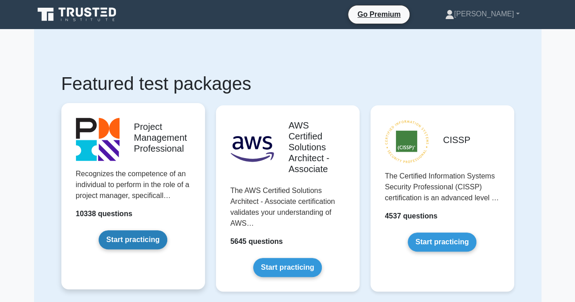
click at [143, 249] on link "Start practicing" at bounding box center [133, 239] width 69 height 19
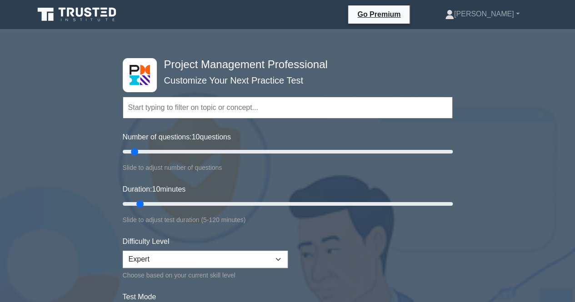
scroll to position [194, 0]
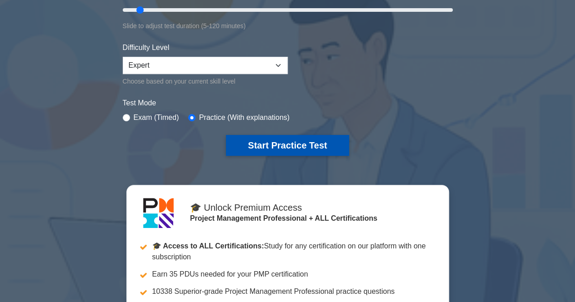
click at [283, 151] on button "Start Practice Test" at bounding box center [287, 145] width 123 height 21
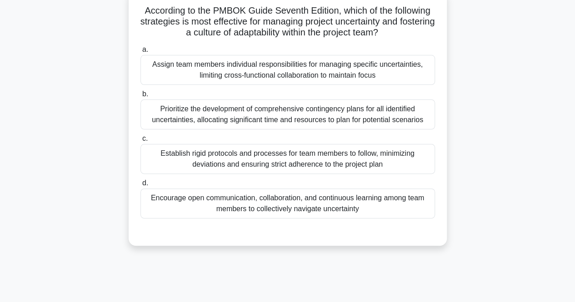
scroll to position [65, 0]
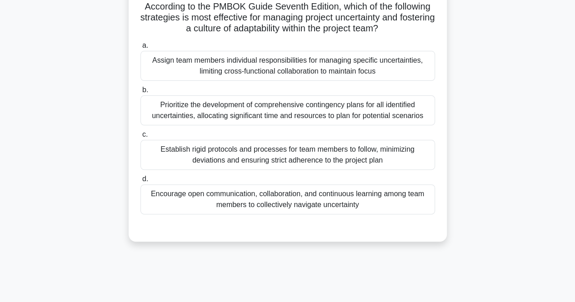
click at [268, 197] on div "Encourage open communication, collaboration, and continuous learning among team…" at bounding box center [287, 199] width 294 height 30
click at [140, 182] on input "d. Encourage open communication, collaboration, and continuous learning among t…" at bounding box center [140, 179] width 0 height 6
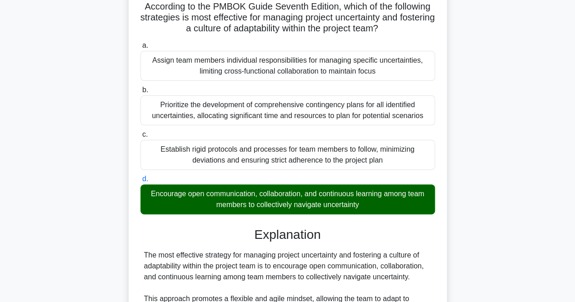
scroll to position [279, 0]
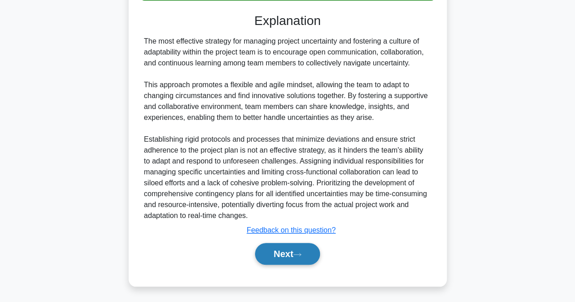
click at [282, 258] on button "Next" at bounding box center [287, 254] width 65 height 22
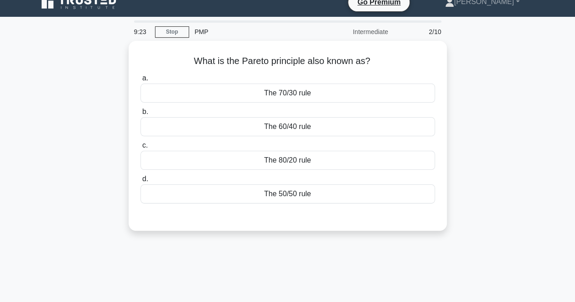
scroll to position [2, 0]
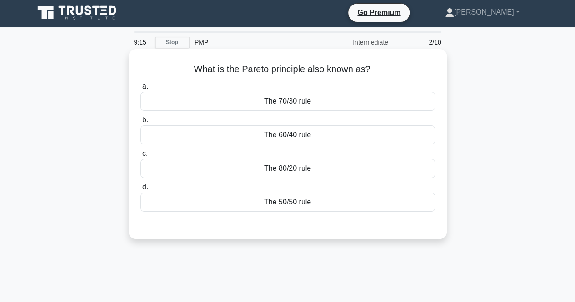
click at [363, 166] on div "The 80/20 rule" at bounding box center [287, 168] width 294 height 19
click at [140, 157] on input "c. The 80/20 rule" at bounding box center [140, 154] width 0 height 6
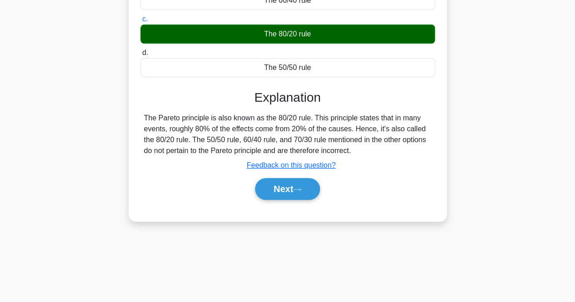
scroll to position [137, 0]
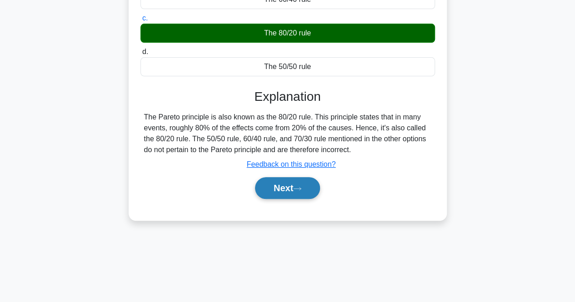
click at [313, 187] on button "Next" at bounding box center [287, 188] width 65 height 22
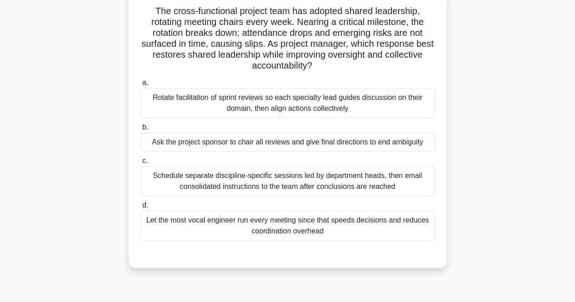
scroll to position [62, 0]
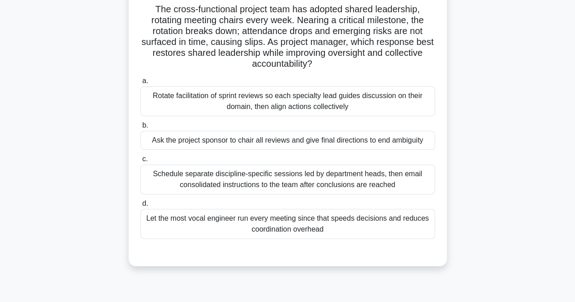
click at [348, 104] on div "Rotate facilitation of sprint reviews so each specialty lead guides discussion …" at bounding box center [287, 101] width 294 height 30
click at [140, 84] on input "a. Rotate facilitation of sprint reviews so each specialty lead guides discussi…" at bounding box center [140, 81] width 0 height 6
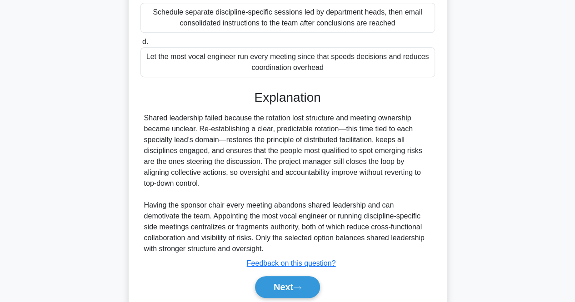
scroll to position [226, 0]
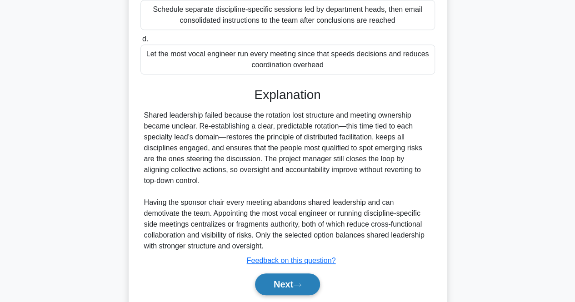
click at [304, 289] on button "Next" at bounding box center [287, 285] width 65 height 22
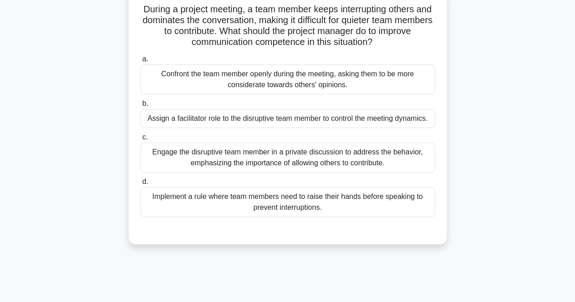
scroll to position [43, 0]
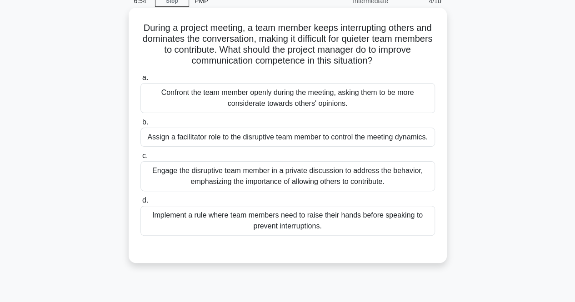
click at [331, 215] on div "Implement a rule where team members need to raise their hands before speaking t…" at bounding box center [287, 221] width 294 height 30
click at [140, 204] on input "d. Implement a rule where team members need to raise their hands before speakin…" at bounding box center [140, 201] width 0 height 6
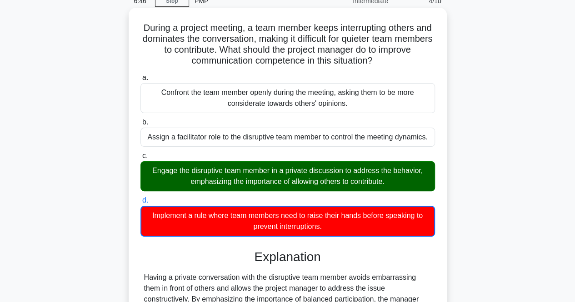
scroll to position [119, 0]
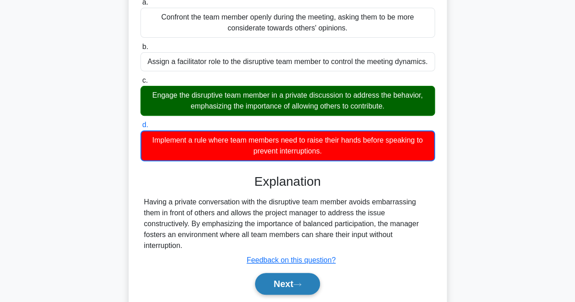
click at [291, 281] on button "Next" at bounding box center [287, 284] width 65 height 22
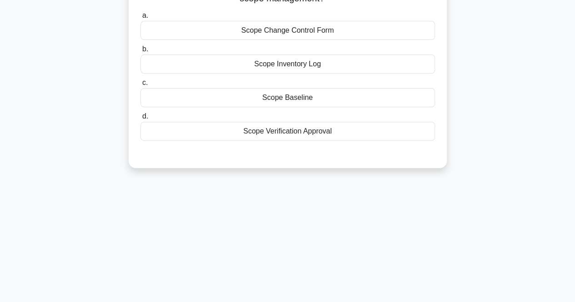
scroll to position [39, 0]
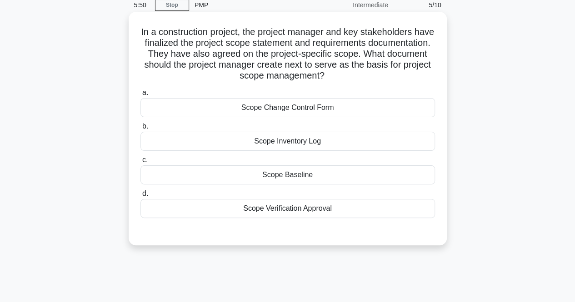
click at [324, 111] on div "Scope Change Control Form" at bounding box center [287, 107] width 294 height 19
click at [140, 96] on input "a. Scope Change Control Form" at bounding box center [140, 93] width 0 height 6
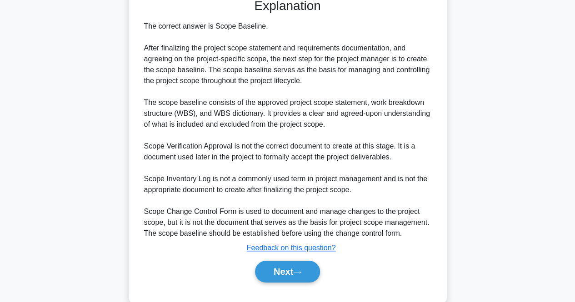
scroll to position [291, 0]
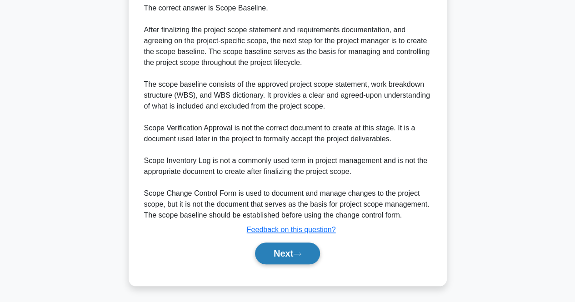
click at [279, 260] on button "Next" at bounding box center [287, 254] width 65 height 22
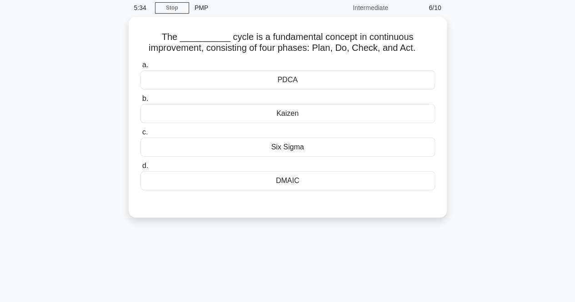
scroll to position [36, 0]
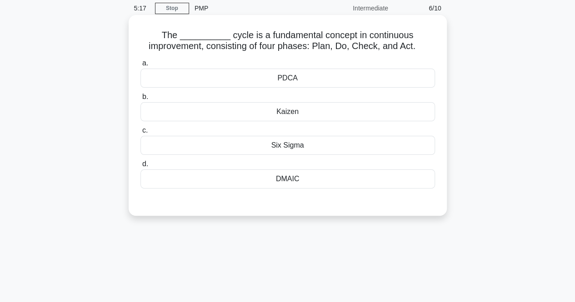
click at [303, 80] on div "PDCA" at bounding box center [287, 78] width 294 height 19
click at [140, 66] on input "a. PDCA" at bounding box center [140, 63] width 0 height 6
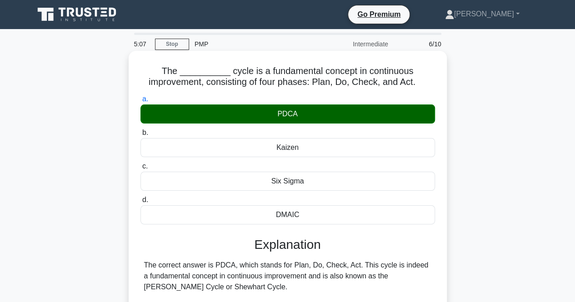
scroll to position [246, 0]
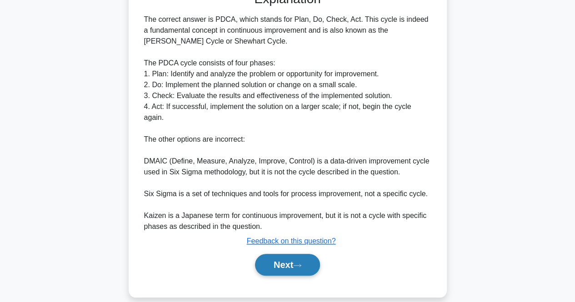
click at [280, 255] on button "Next" at bounding box center [287, 265] width 65 height 22
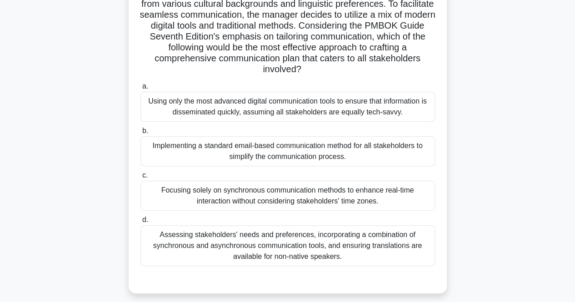
scroll to position [124, 0]
click at [280, 255] on div "Assessing stakeholders' needs and preferences, incorporating a combination of s…" at bounding box center [287, 245] width 294 height 41
click at [140, 223] on input "d. Assessing stakeholders' needs and preferences, incorporating a combination o…" at bounding box center [140, 220] width 0 height 6
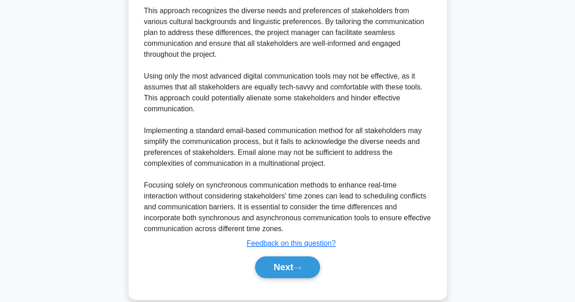
click at [280, 256] on button "Next" at bounding box center [287, 267] width 65 height 22
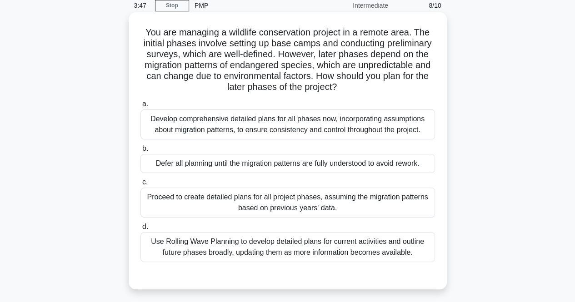
scroll to position [38, 0]
click at [306, 254] on div "Use Rolling Wave Planning to develop detailed plans for current activities and …" at bounding box center [287, 248] width 294 height 30
click at [140, 230] on input "d. Use Rolling Wave Planning to develop detailed plans for current activities a…" at bounding box center [140, 227] width 0 height 6
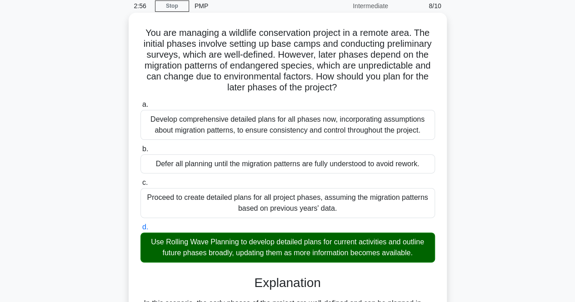
scroll to position [224, 0]
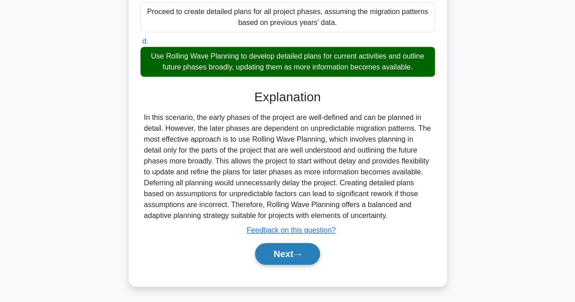
click at [306, 254] on button "Next" at bounding box center [287, 254] width 65 height 22
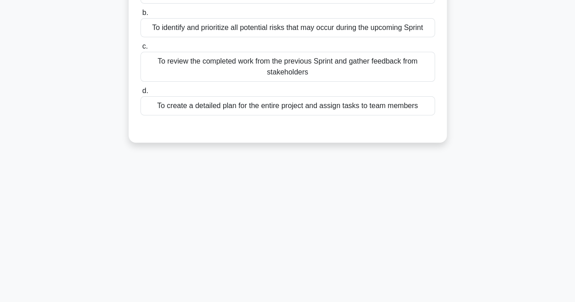
scroll to position [0, 0]
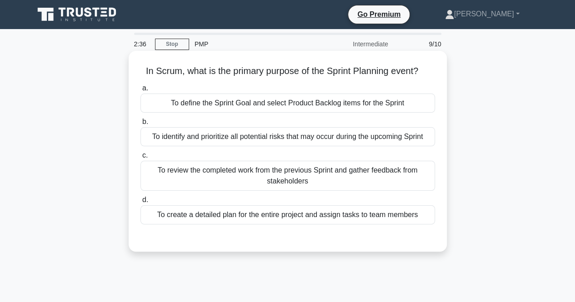
click at [319, 105] on div "To define the Sprint Goal and select Product Backlog items for the Sprint" at bounding box center [287, 103] width 294 height 19
click at [140, 91] on input "a. To define the Sprint Goal and select Product Backlog items for the Sprint" at bounding box center [140, 88] width 0 height 6
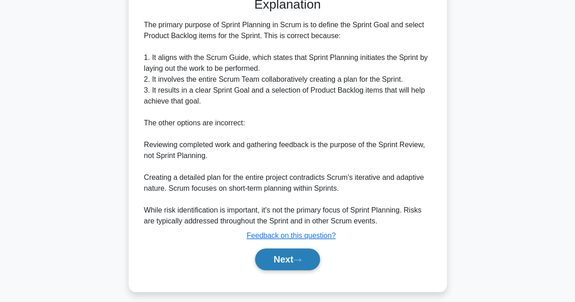
click at [283, 259] on button "Next" at bounding box center [287, 260] width 65 height 22
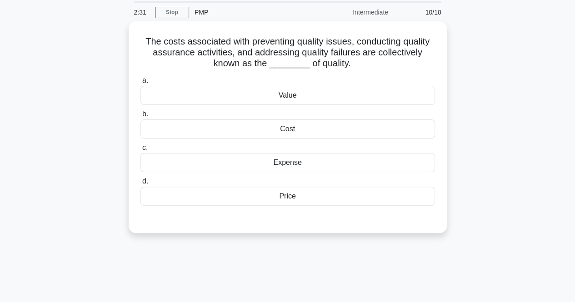
scroll to position [19, 0]
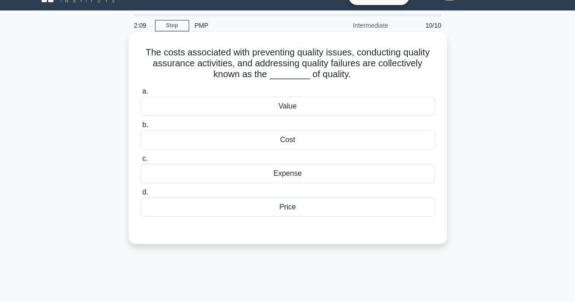
click at [298, 141] on div "Cost" at bounding box center [287, 139] width 294 height 19
click at [140, 128] on input "b. Cost" at bounding box center [140, 125] width 0 height 6
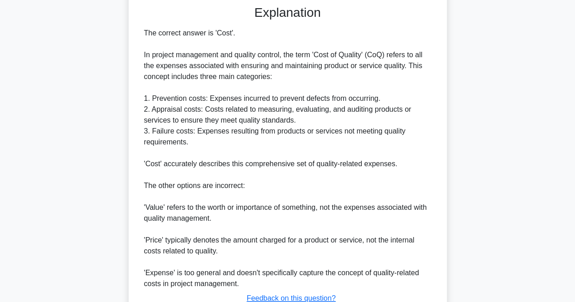
scroll to position [311, 0]
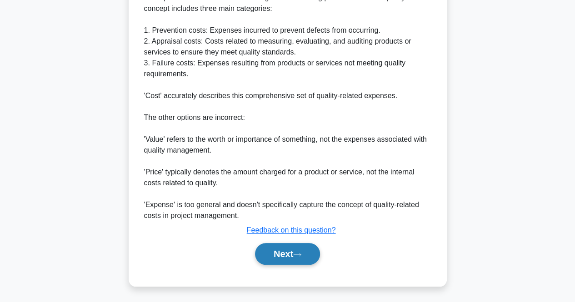
click at [288, 246] on button "Next" at bounding box center [287, 254] width 65 height 22
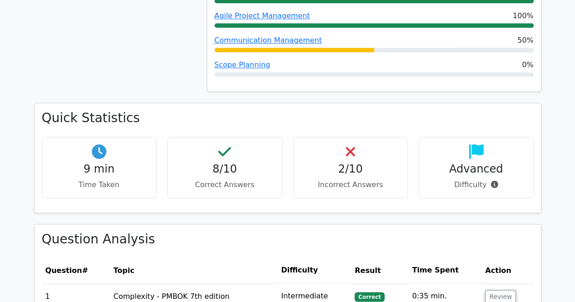
scroll to position [551, 0]
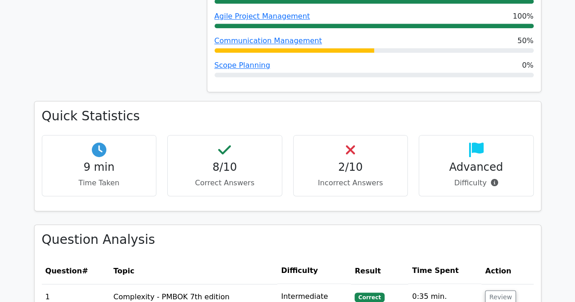
click at [338, 165] on div "2/10 Incorrect Answers" at bounding box center [350, 165] width 115 height 61
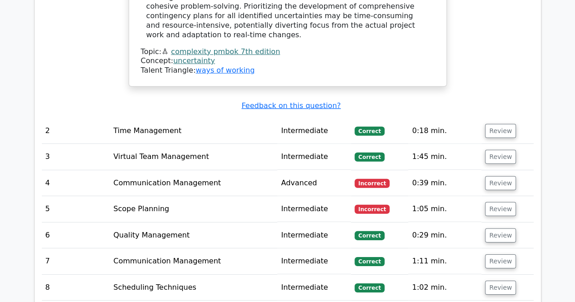
scroll to position [1314, 0]
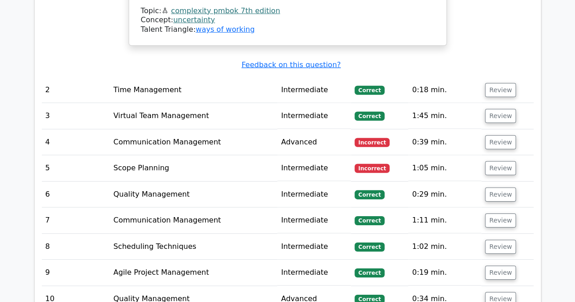
click at [167, 155] on td "Scope Planning" at bounding box center [193, 168] width 168 height 26
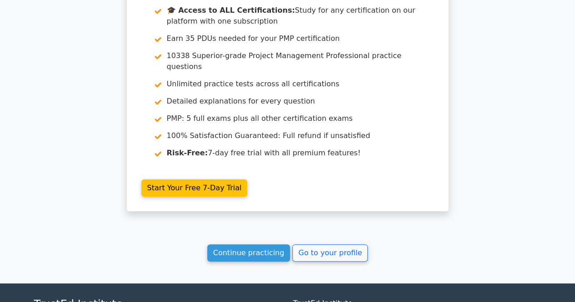
scroll to position [1728, 0]
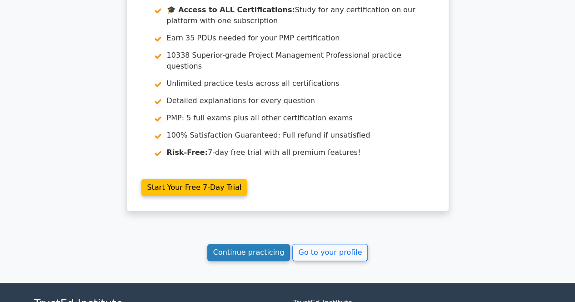
click at [254, 244] on link "Continue practicing" at bounding box center [248, 252] width 83 height 17
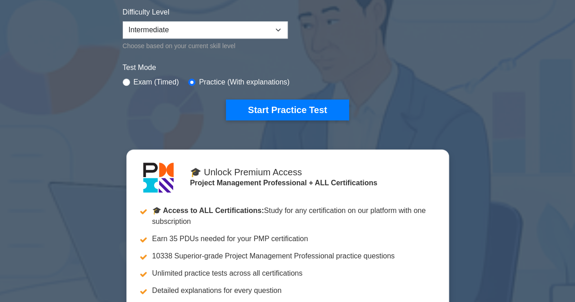
scroll to position [230, 0]
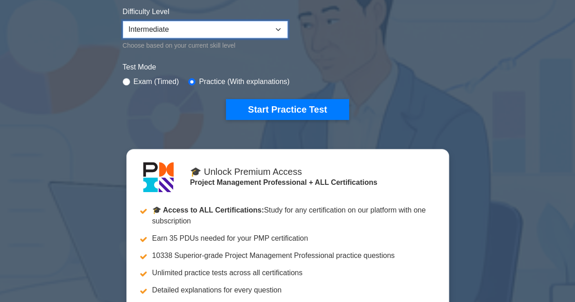
click at [214, 25] on select "Beginner Intermediate Expert" at bounding box center [205, 29] width 165 height 17
select select "expert"
click at [123, 21] on select "Beginner Intermediate Expert" at bounding box center [205, 29] width 165 height 17
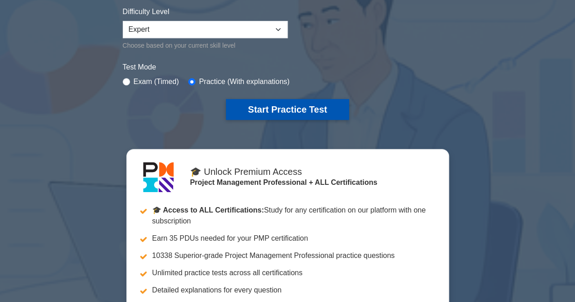
click at [302, 113] on button "Start Practice Test" at bounding box center [287, 109] width 123 height 21
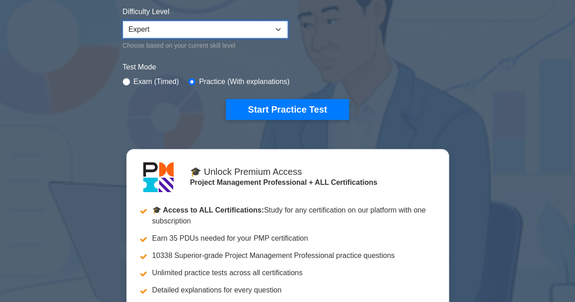
click at [204, 28] on select "Beginner Intermediate Expert" at bounding box center [205, 29] width 165 height 17
click at [149, 117] on div "Start Practice Test" at bounding box center [288, 109] width 330 height 21
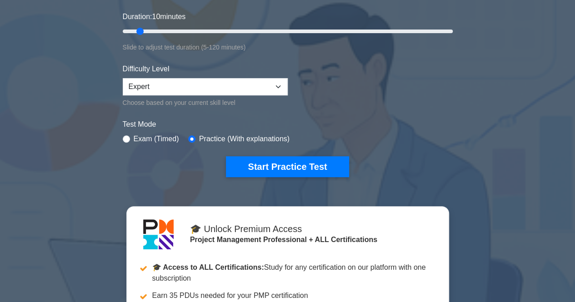
scroll to position [172, 0]
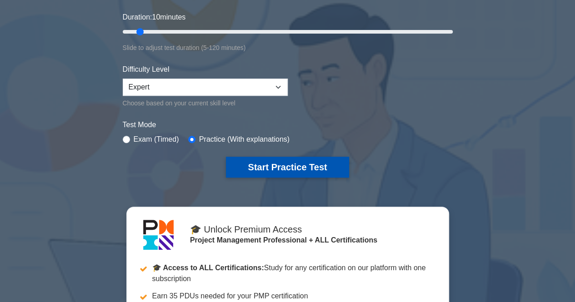
click at [257, 159] on button "Start Practice Test" at bounding box center [287, 167] width 123 height 21
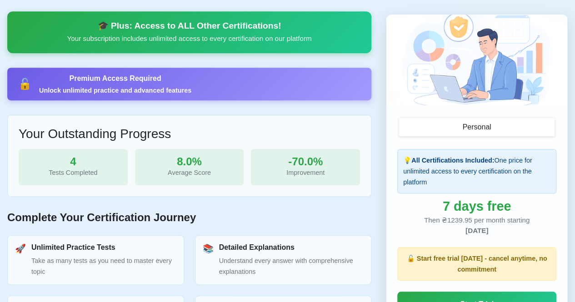
scroll to position [446, 0]
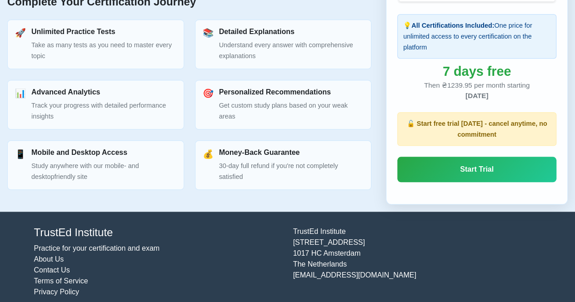
click at [446, 85] on div "Then ₴1239.95 per month starting 15 October 2025" at bounding box center [476, 91] width 159 height 21
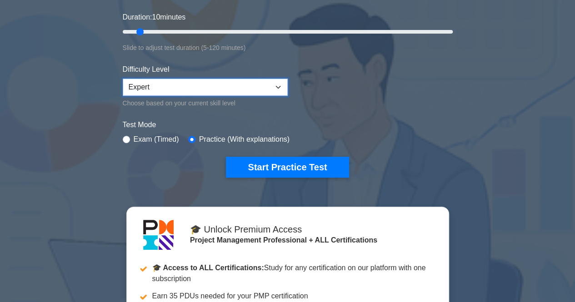
click at [181, 89] on select "Beginner Intermediate Expert" at bounding box center [205, 87] width 165 height 17
select select "intermediate"
click at [123, 79] on select "Beginner Intermediate Expert" at bounding box center [205, 87] width 165 height 17
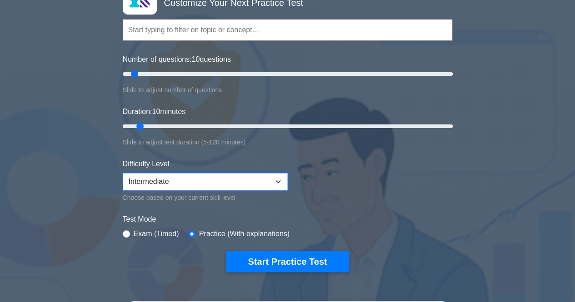
scroll to position [76, 0]
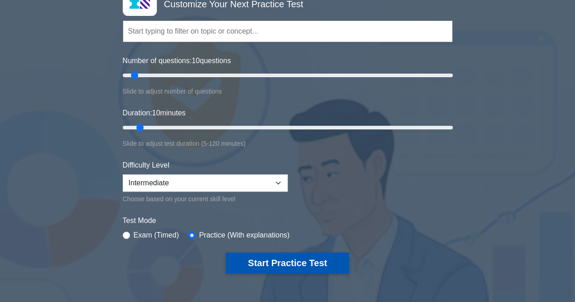
click at [299, 265] on button "Start Practice Test" at bounding box center [287, 263] width 123 height 21
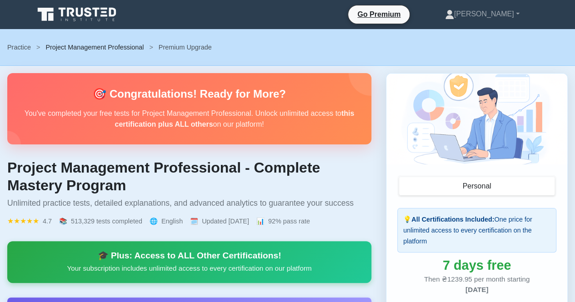
click at [114, 44] on link "Project Management Professional" at bounding box center [94, 47] width 98 height 7
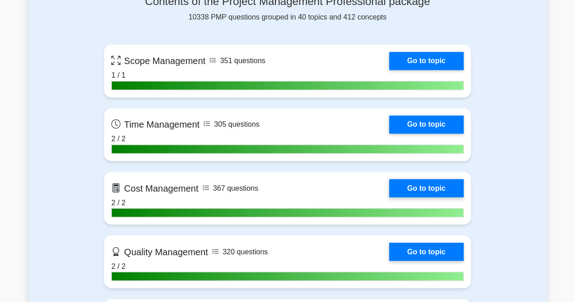
scroll to position [681, 0]
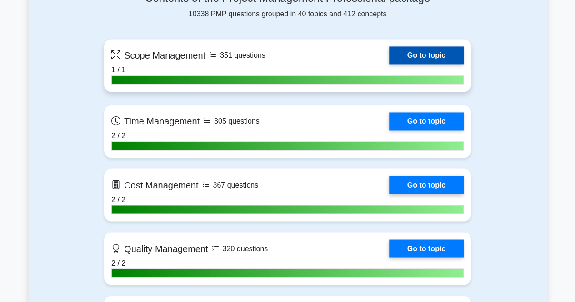
click at [433, 56] on link "Go to topic" at bounding box center [426, 55] width 75 height 18
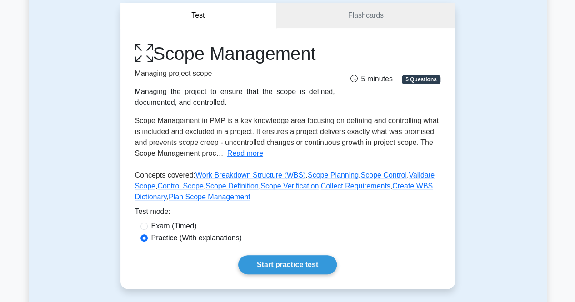
scroll to position [89, 0]
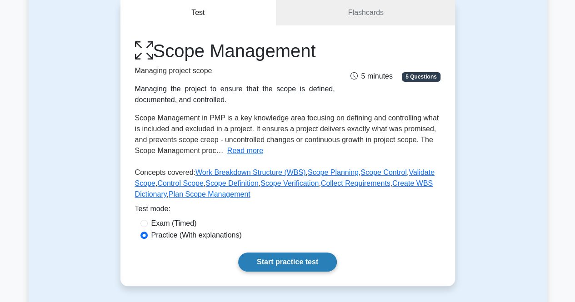
click at [303, 261] on link "Start practice test" at bounding box center [287, 262] width 99 height 19
